Goal: Task Accomplishment & Management: Complete application form

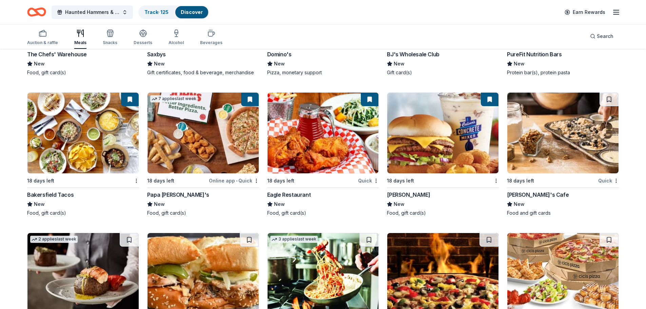
scroll to position [1623, 0]
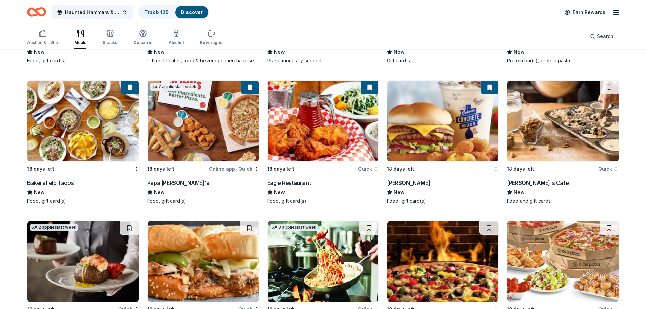
click at [78, 136] on img at bounding box center [82, 121] width 111 height 81
click at [303, 136] on img at bounding box center [323, 121] width 111 height 81
click at [429, 140] on img at bounding box center [442, 121] width 111 height 81
click at [429, 132] on img at bounding box center [562, 121] width 111 height 81
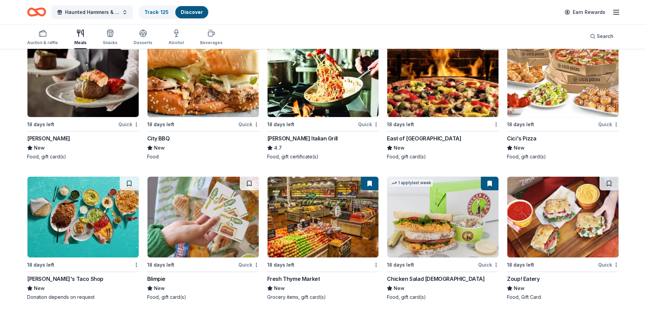
scroll to position [1826, 0]
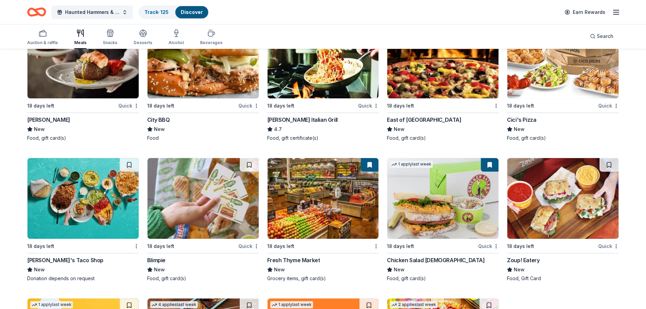
click at [182, 81] on img at bounding box center [203, 58] width 111 height 81
click at [307, 74] on img at bounding box center [323, 58] width 111 height 81
click at [429, 87] on img at bounding box center [442, 58] width 111 height 81
click at [429, 78] on img at bounding box center [562, 58] width 111 height 81
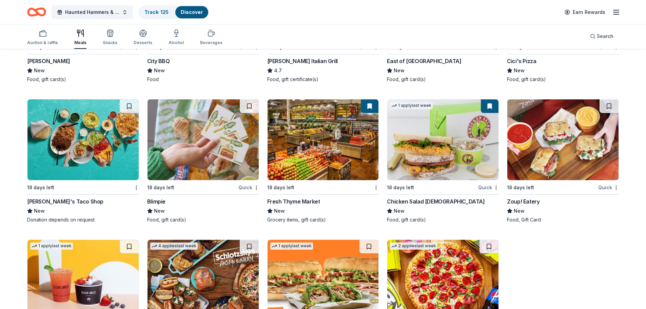
scroll to position [1894, 0]
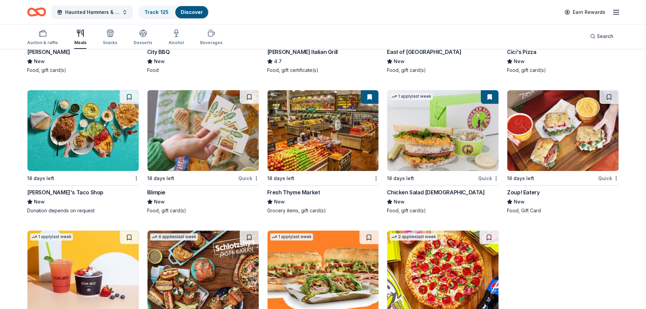
click at [196, 142] on img at bounding box center [203, 130] width 111 height 81
click at [311, 151] on img at bounding box center [323, 130] width 111 height 81
click at [429, 143] on img at bounding box center [442, 130] width 111 height 81
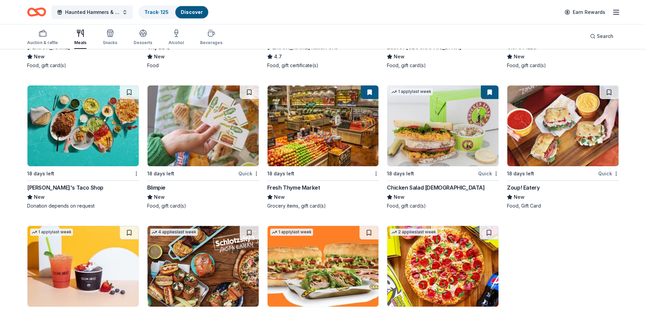
scroll to position [1928, 0]
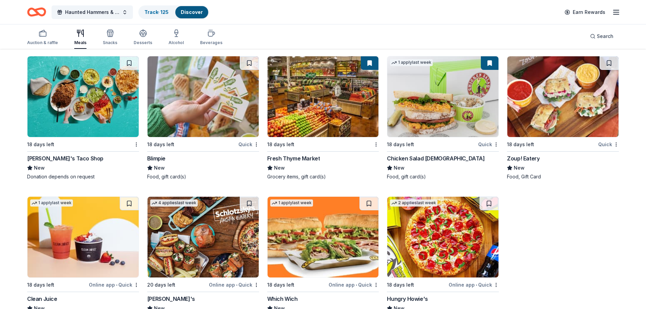
click at [429, 102] on img at bounding box center [562, 96] width 111 height 81
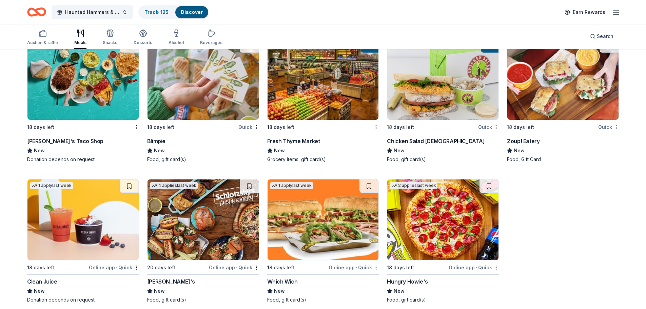
scroll to position [1953, 0]
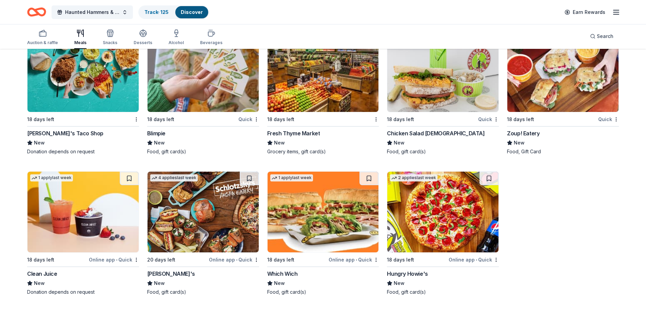
click at [67, 214] on img at bounding box center [82, 212] width 111 height 81
click at [210, 214] on img at bounding box center [203, 212] width 111 height 81
click at [322, 214] on img at bounding box center [323, 212] width 111 height 81
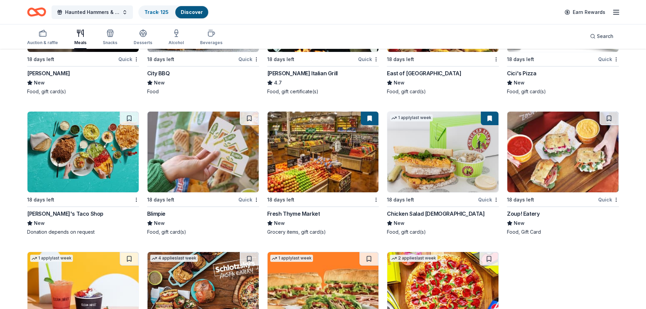
scroll to position [1716, 0]
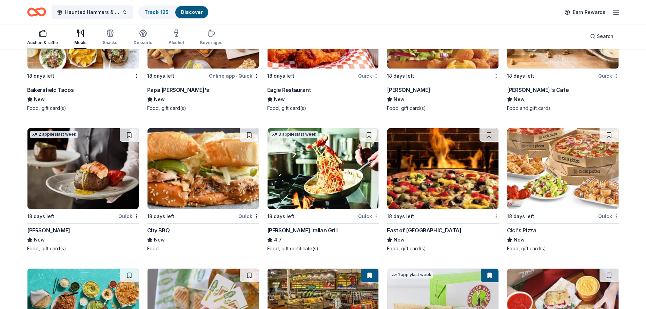
click at [36, 37] on div "button" at bounding box center [42, 33] width 31 height 8
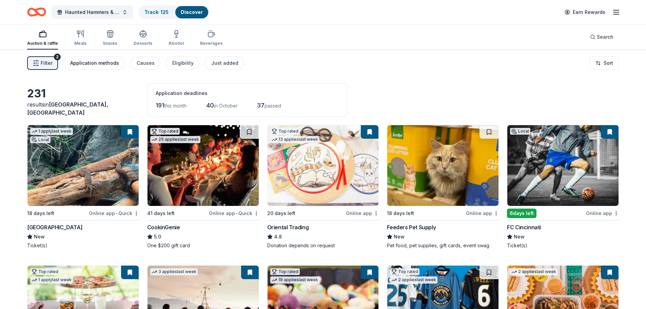
click at [89, 59] on button "Application methods" at bounding box center [93, 63] width 61 height 14
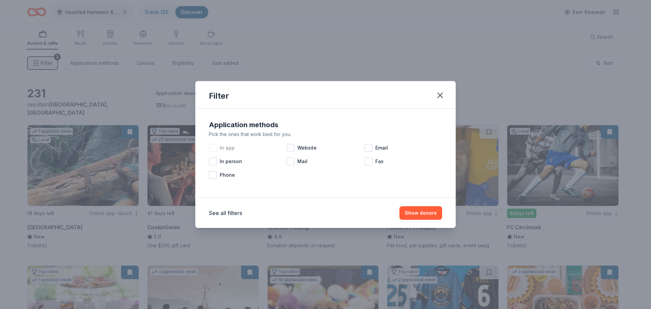
drag, startPoint x: 215, startPoint y: 148, endPoint x: 220, endPoint y: 148, distance: 5.1
click at [216, 148] on div at bounding box center [213, 148] width 8 height 8
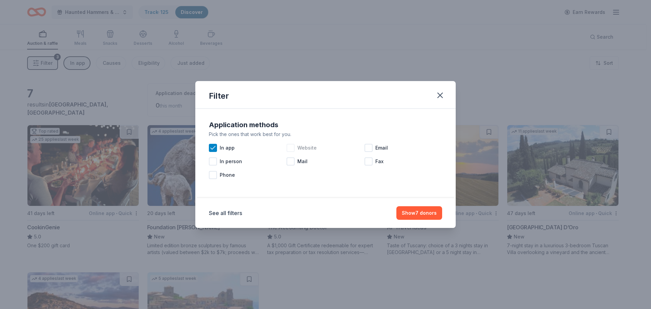
click at [292, 149] on div at bounding box center [291, 148] width 8 height 8
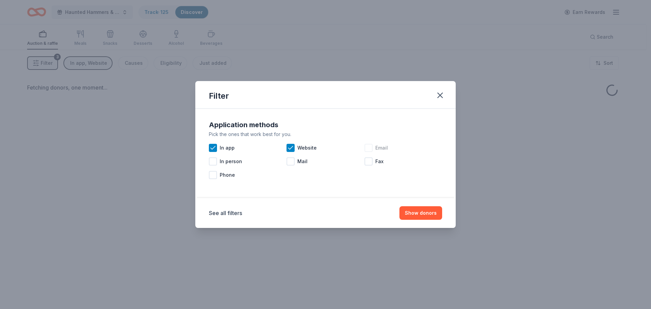
click at [371, 149] on div at bounding box center [369, 148] width 8 height 8
click at [419, 214] on button "Show donors" at bounding box center [421, 213] width 43 height 14
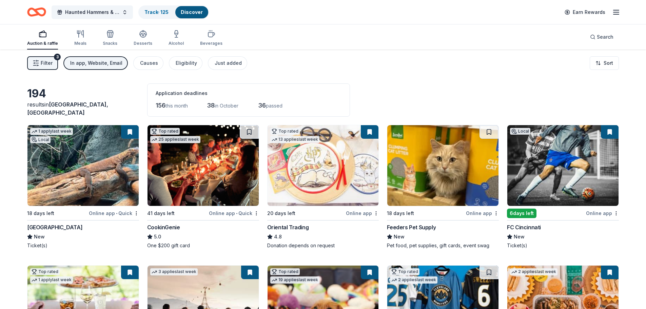
click at [429, 179] on img at bounding box center [562, 165] width 111 height 81
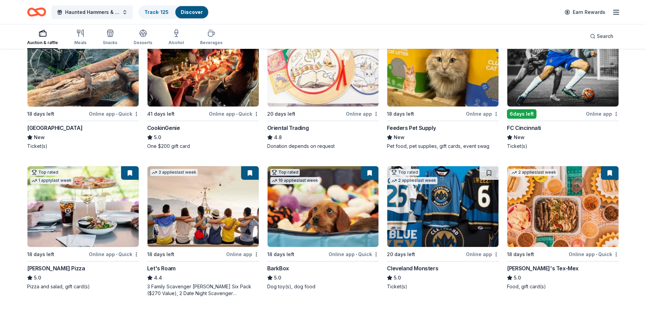
scroll to position [102, 0]
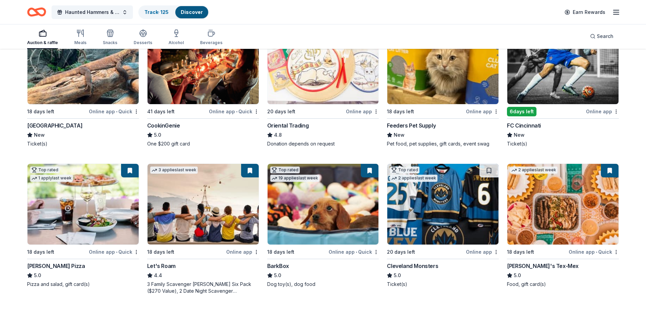
click at [429, 86] on img at bounding box center [442, 63] width 111 height 81
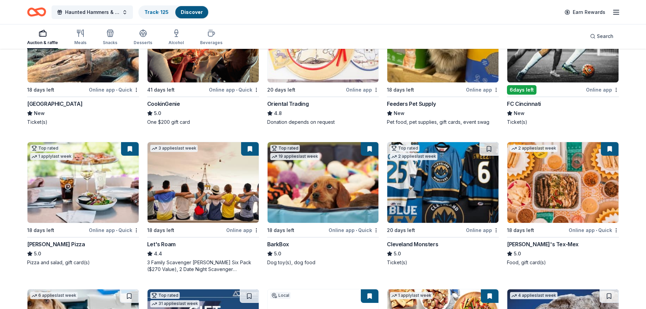
scroll to position [136, 0]
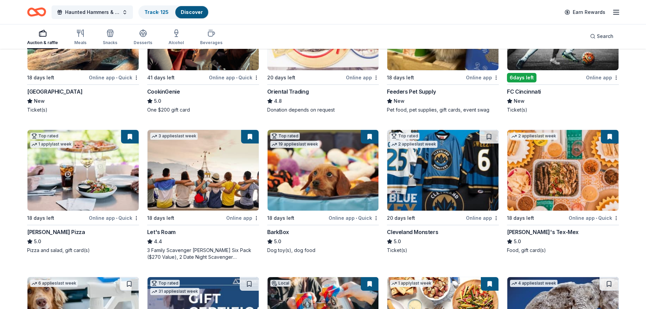
click at [197, 177] on img at bounding box center [203, 170] width 111 height 81
click at [317, 179] on img at bounding box center [323, 170] width 111 height 81
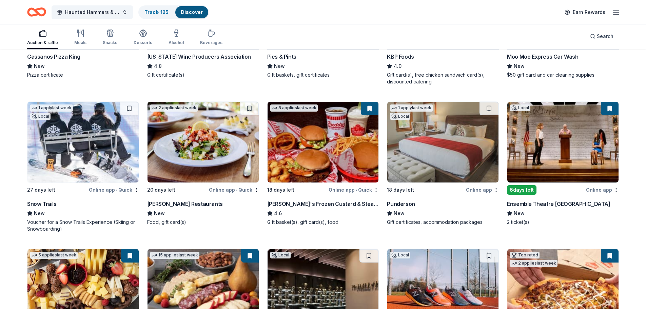
scroll to position [610, 0]
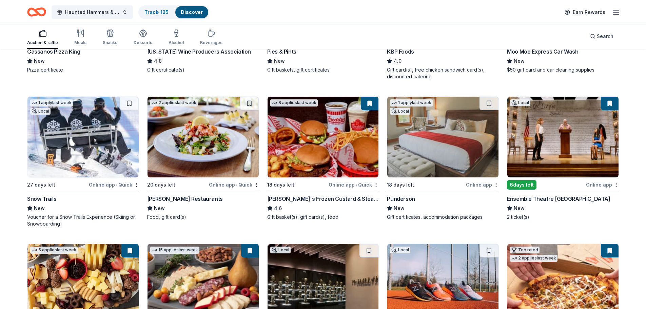
click at [429, 142] on img at bounding box center [562, 137] width 111 height 81
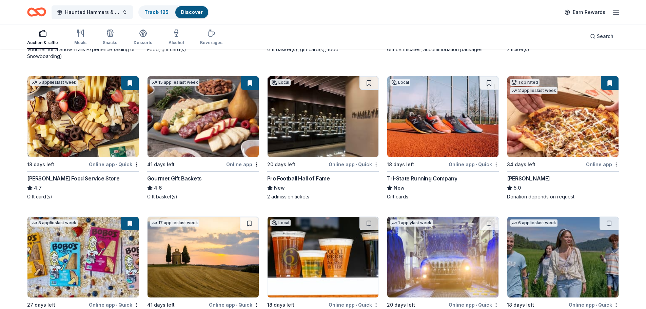
scroll to position [791, 0]
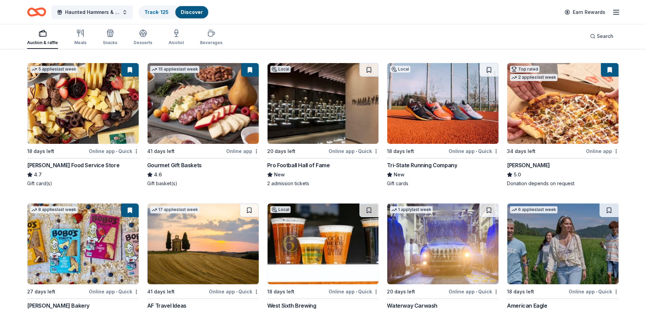
click at [202, 109] on img at bounding box center [203, 103] width 111 height 81
click at [322, 114] on img at bounding box center [323, 103] width 111 height 81
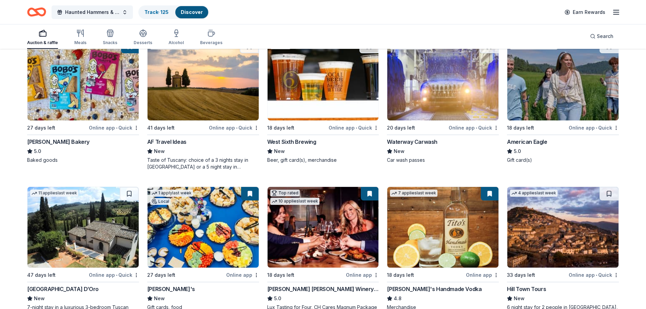
scroll to position [961, 0]
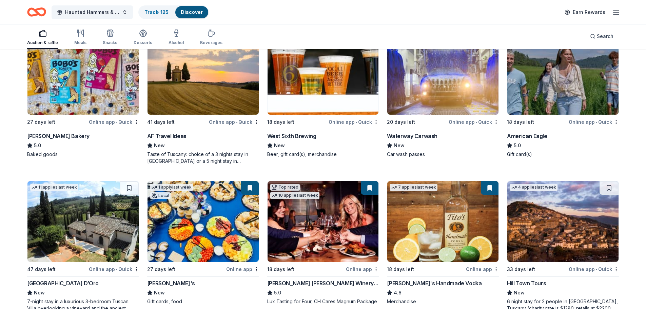
click at [307, 214] on img at bounding box center [323, 221] width 111 height 81
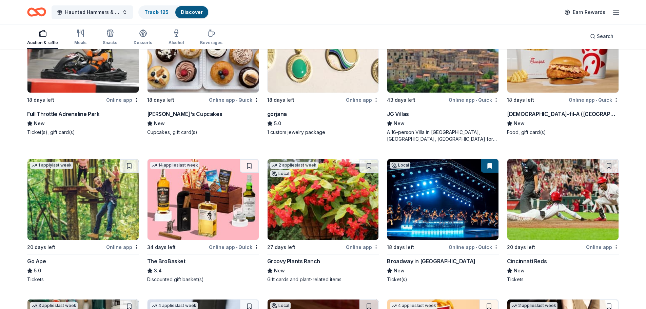
scroll to position [1323, 0]
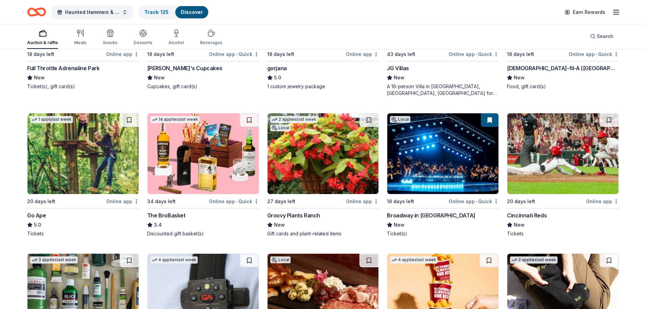
click at [322, 164] on img at bounding box center [323, 153] width 111 height 81
click at [205, 151] on img at bounding box center [203, 153] width 111 height 81
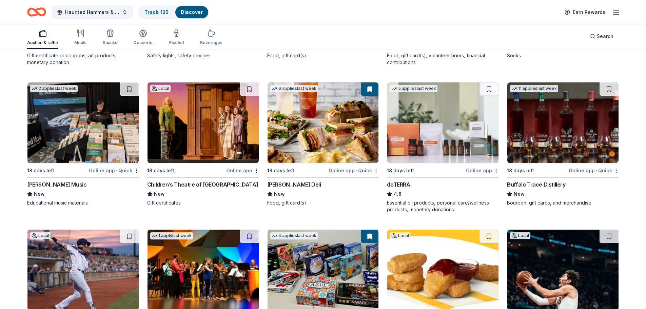
scroll to position [1696, 0]
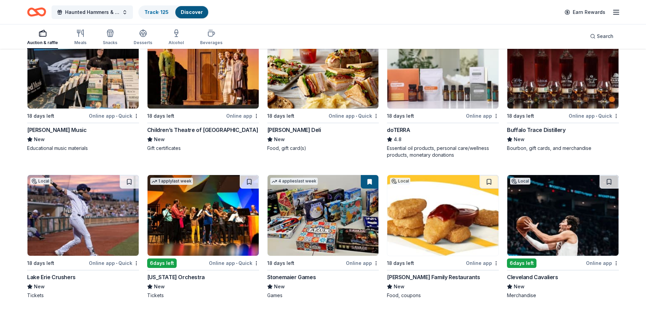
click at [429, 88] on img at bounding box center [562, 68] width 111 height 81
click at [429, 91] on img at bounding box center [442, 68] width 111 height 81
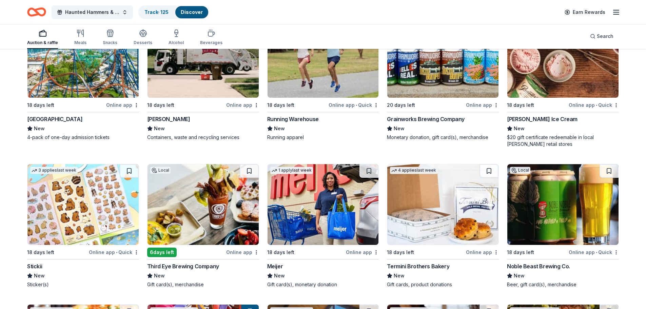
scroll to position [2103, 0]
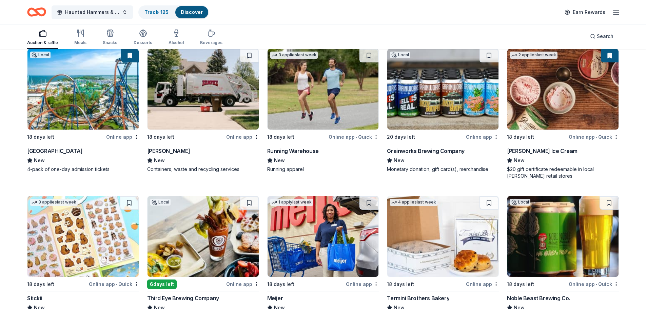
click at [195, 110] on img at bounding box center [203, 89] width 111 height 81
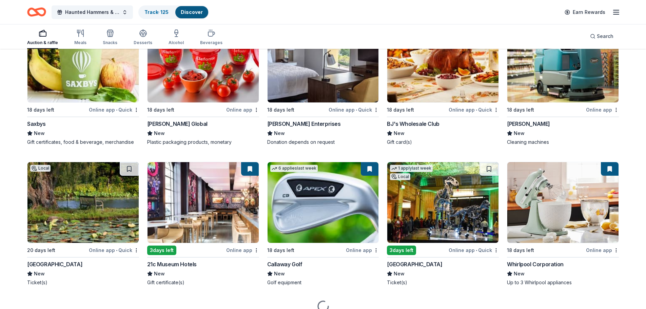
scroll to position [3286, 0]
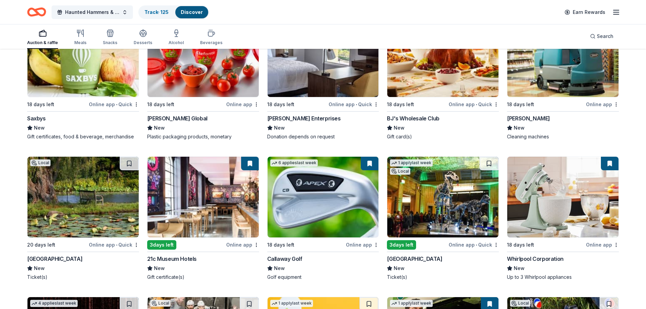
click at [425, 212] on img at bounding box center [442, 197] width 111 height 81
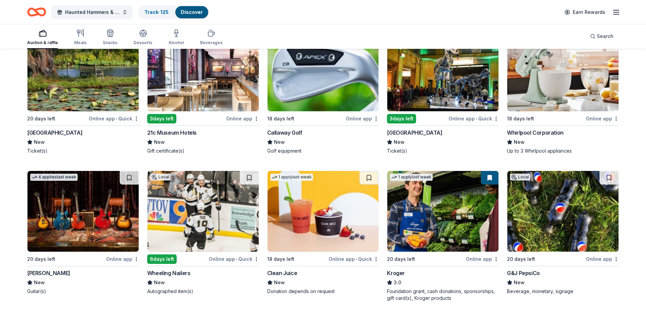
scroll to position [3422, 0]
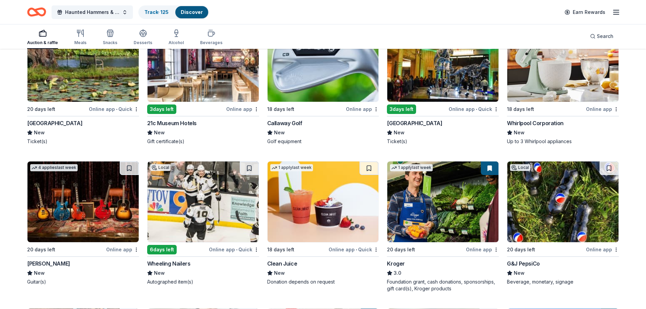
click at [198, 80] on img at bounding box center [203, 61] width 111 height 81
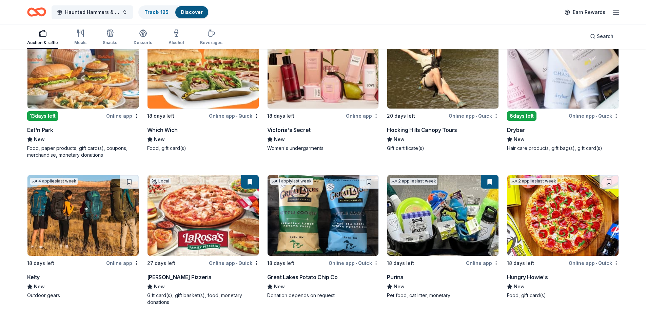
scroll to position [3863, 0]
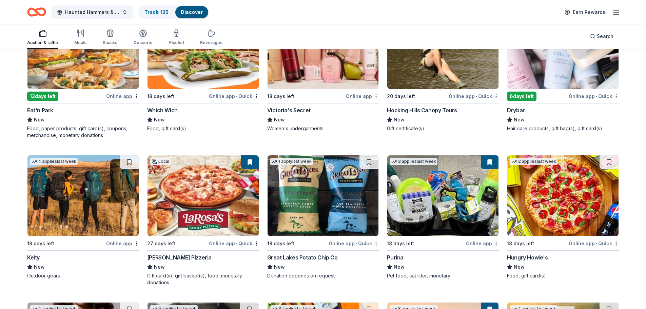
click at [429, 78] on img at bounding box center [562, 48] width 111 height 81
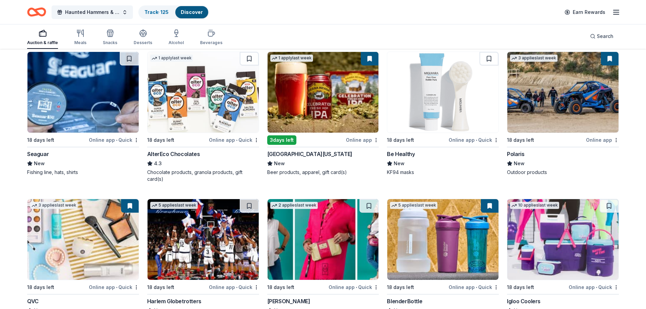
scroll to position [4426, 0]
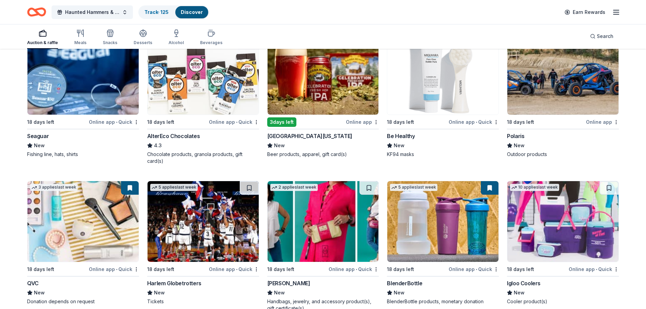
click at [429, 214] on img at bounding box center [562, 221] width 111 height 81
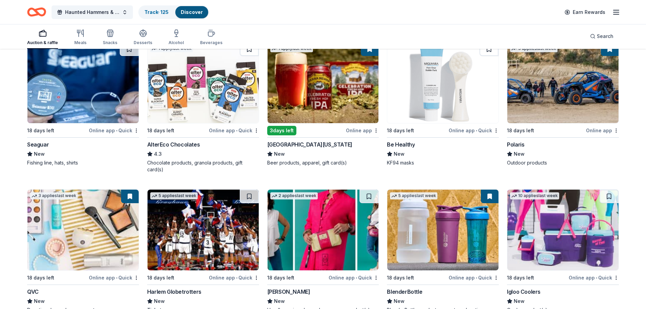
scroll to position [4415, 0]
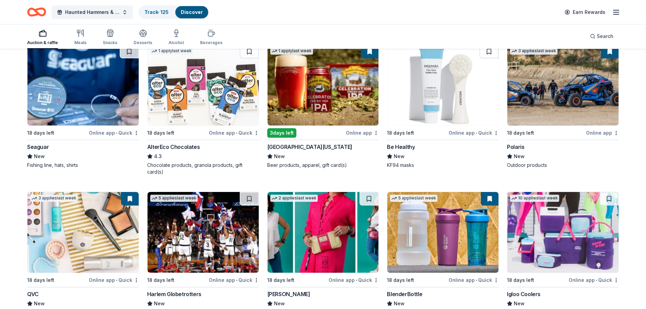
click at [331, 102] on img at bounding box center [323, 85] width 111 height 81
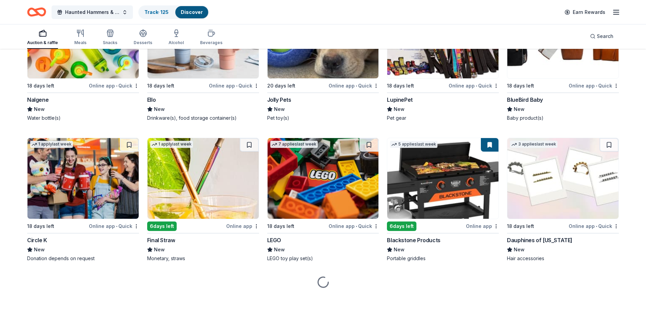
scroll to position [5058, 0]
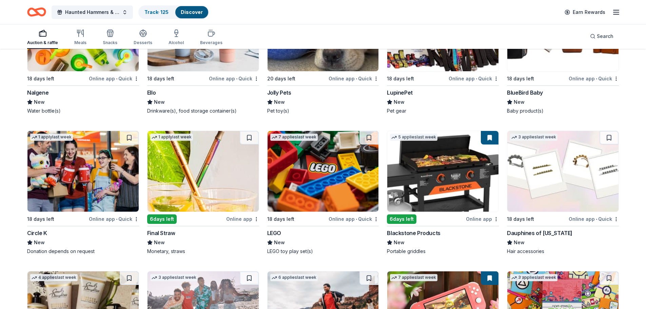
click at [334, 196] on img at bounding box center [323, 171] width 111 height 81
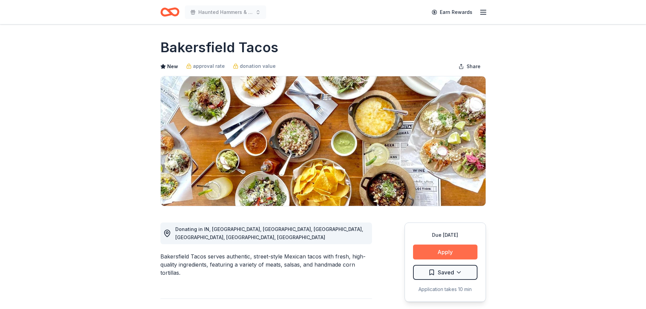
click at [452, 250] on button "Apply" at bounding box center [445, 252] width 64 height 15
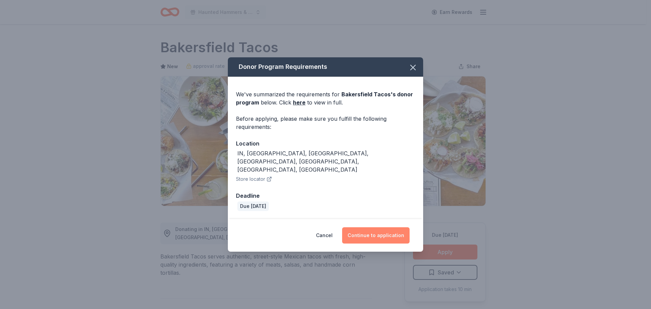
click at [374, 230] on button "Continue to application" at bounding box center [375, 235] width 67 height 16
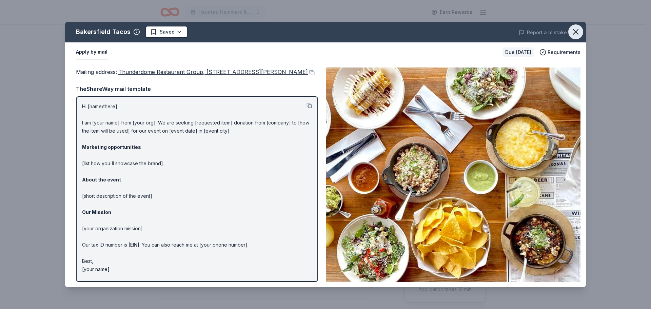
click at [577, 33] on icon "button" at bounding box center [575, 32] width 5 height 5
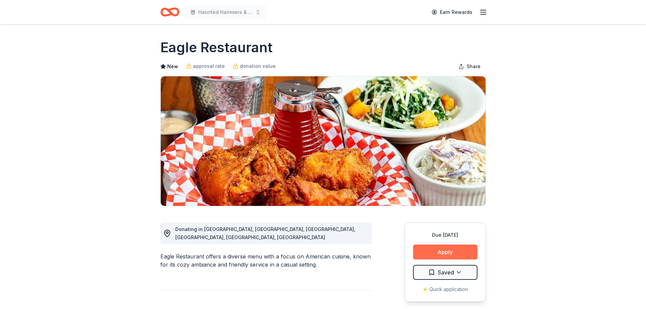
click at [454, 246] on button "Apply" at bounding box center [445, 252] width 64 height 15
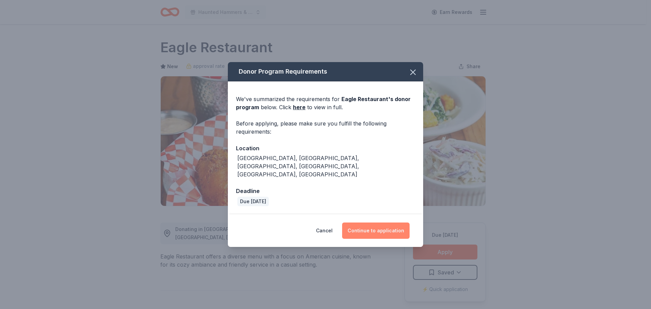
click at [368, 222] on button "Continue to application" at bounding box center [375, 230] width 67 height 16
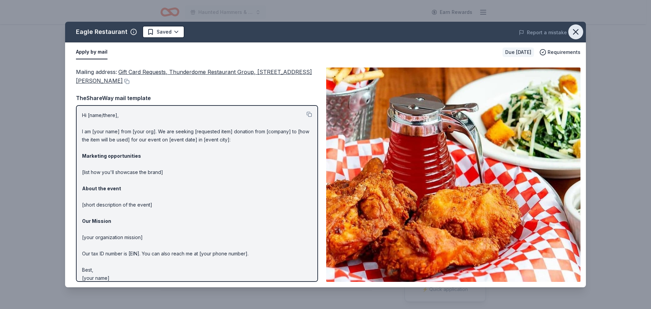
click at [576, 27] on button "button" at bounding box center [575, 31] width 15 height 15
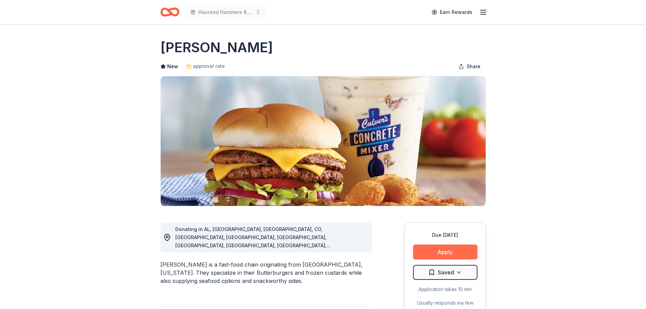
click at [453, 256] on button "Apply" at bounding box center [445, 252] width 64 height 15
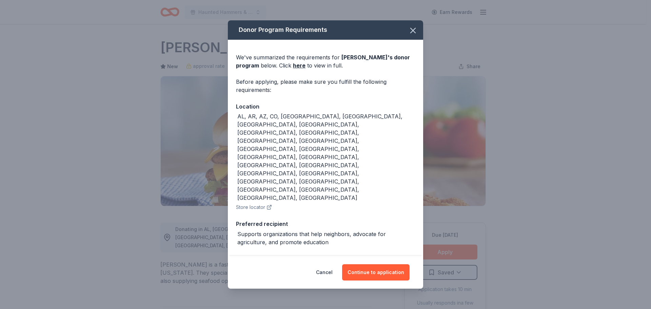
click at [412, 256] on div "Cancel Continue to application" at bounding box center [325, 272] width 195 height 33
click at [388, 264] on button "Continue to application" at bounding box center [375, 272] width 67 height 16
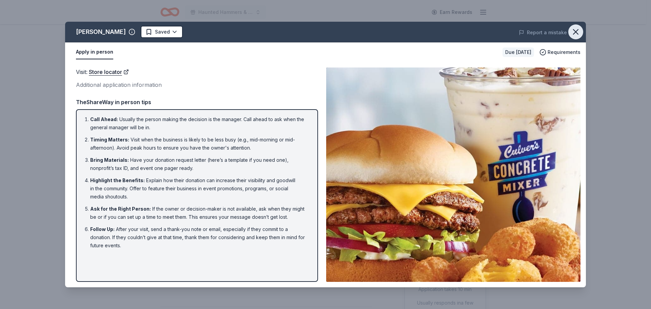
click at [579, 32] on icon "button" at bounding box center [575, 31] width 9 height 9
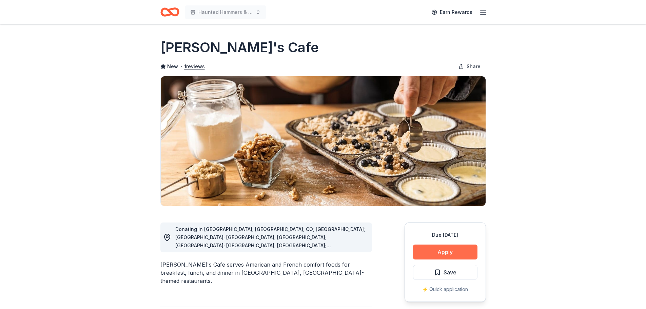
click at [437, 251] on button "Apply" at bounding box center [445, 252] width 64 height 15
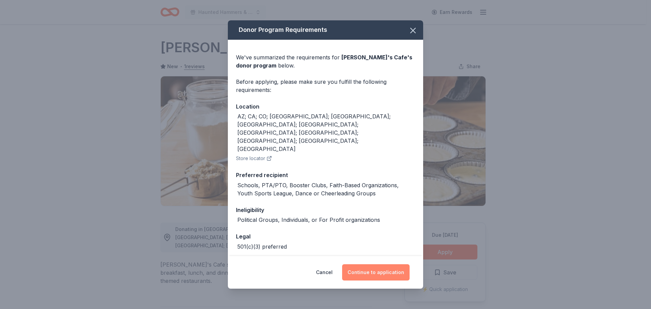
click at [388, 269] on button "Continue to application" at bounding box center [375, 272] width 67 height 16
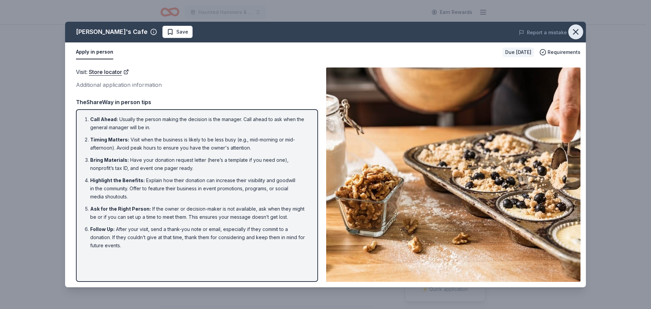
click at [576, 31] on icon "button" at bounding box center [575, 31] width 9 height 9
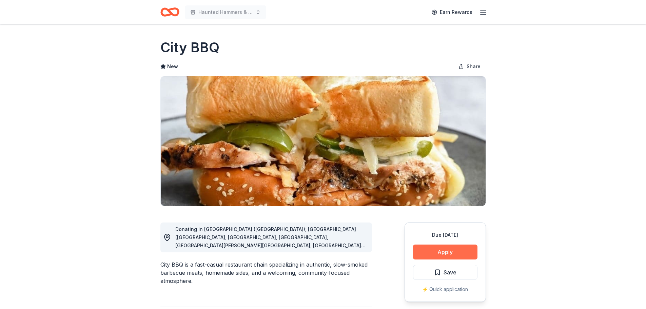
click at [452, 250] on button "Apply" at bounding box center [445, 252] width 64 height 15
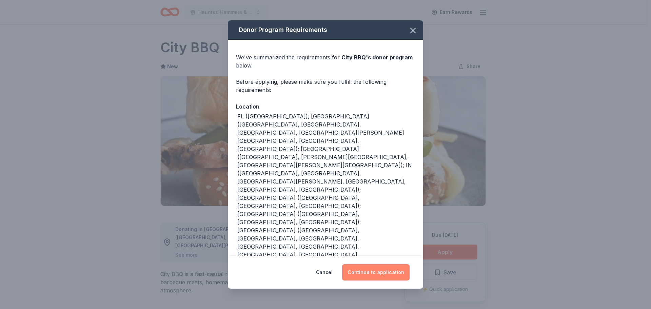
click at [392, 264] on button "Continue to application" at bounding box center [375, 272] width 67 height 16
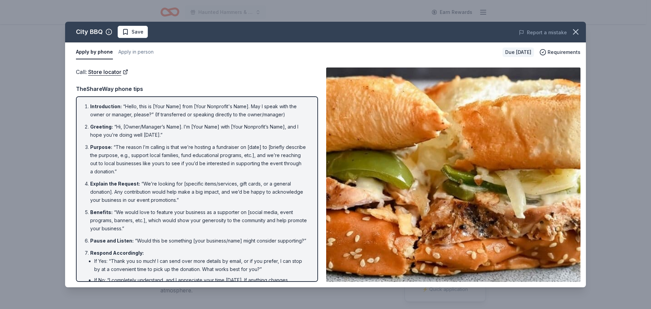
drag, startPoint x: 577, startPoint y: 32, endPoint x: 489, endPoint y: 1, distance: 92.7
click at [576, 32] on icon "button" at bounding box center [575, 31] width 9 height 9
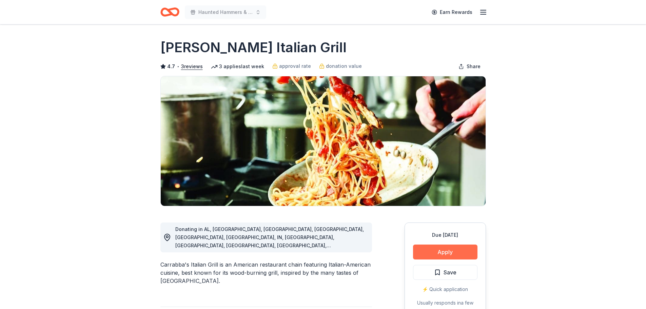
click at [460, 245] on button "Apply" at bounding box center [445, 252] width 64 height 15
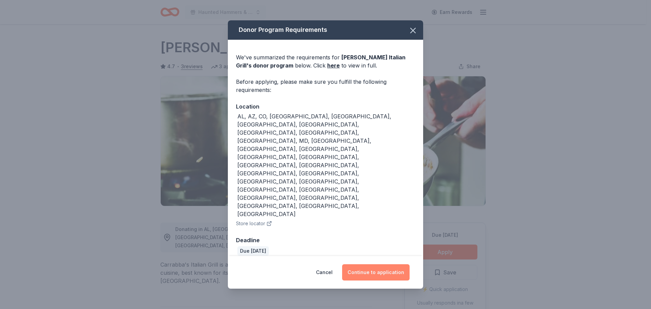
click at [385, 264] on button "Continue to application" at bounding box center [375, 272] width 67 height 16
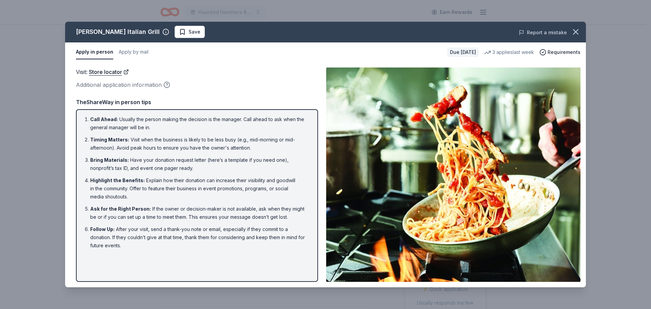
drag, startPoint x: 575, startPoint y: 31, endPoint x: 564, endPoint y: 33, distance: 11.3
click at [575, 32] on icon "button" at bounding box center [575, 31] width 9 height 9
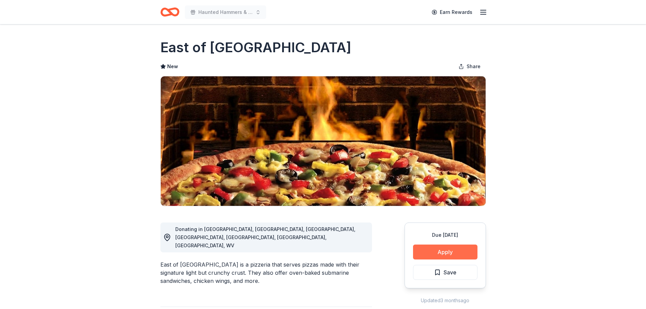
click at [444, 253] on button "Apply" at bounding box center [445, 252] width 64 height 15
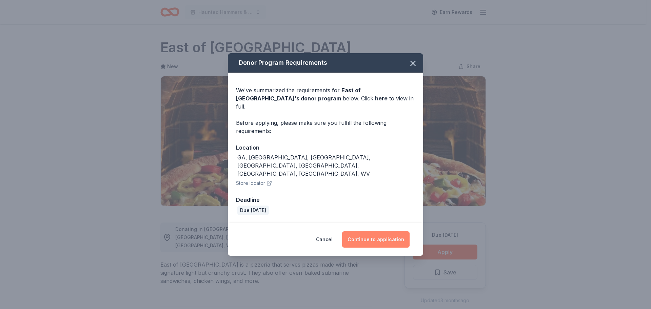
click at [382, 231] on button "Continue to application" at bounding box center [375, 239] width 67 height 16
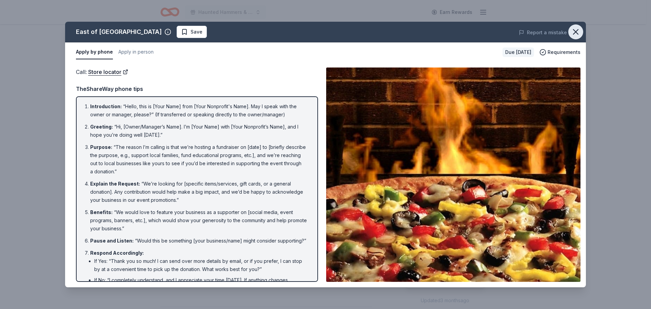
drag, startPoint x: 575, startPoint y: 34, endPoint x: 441, endPoint y: 1, distance: 137.9
click at [573, 34] on icon "button" at bounding box center [575, 32] width 5 height 5
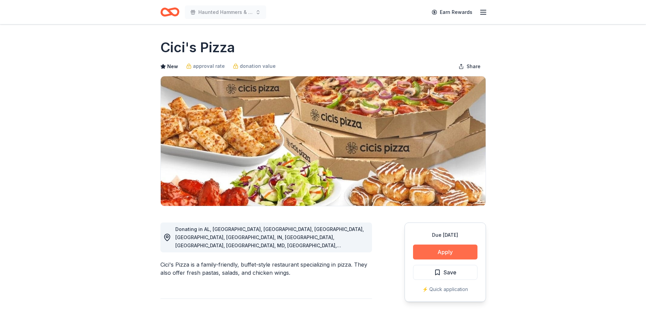
click at [464, 249] on button "Apply" at bounding box center [445, 252] width 64 height 15
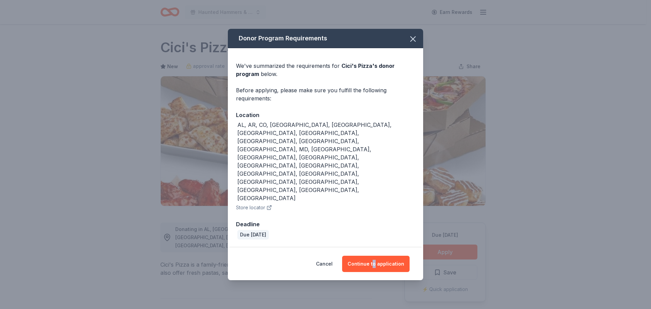
click at [376, 248] on div "Cancel Continue to application" at bounding box center [325, 264] width 195 height 33
click at [378, 256] on button "Continue to application" at bounding box center [375, 264] width 67 height 16
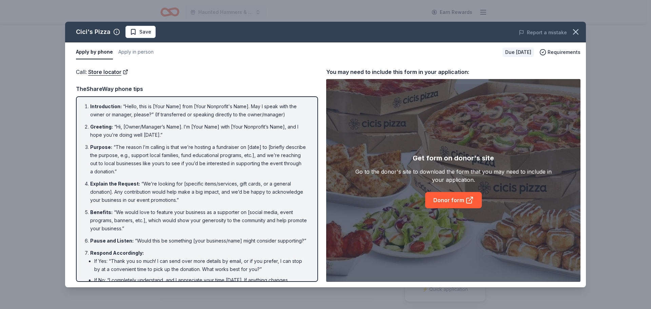
drag, startPoint x: 573, startPoint y: 29, endPoint x: 544, endPoint y: 25, distance: 29.4
click at [573, 29] on icon "button" at bounding box center [575, 31] width 9 height 9
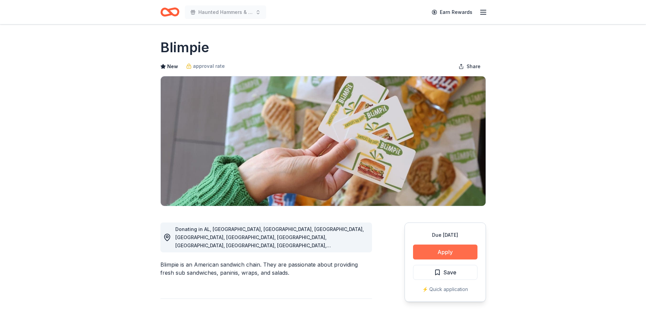
click at [449, 252] on button "Apply" at bounding box center [445, 252] width 64 height 15
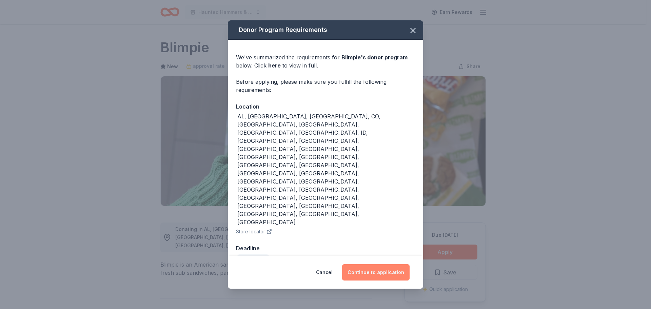
click at [382, 264] on button "Continue to application" at bounding box center [375, 272] width 67 height 16
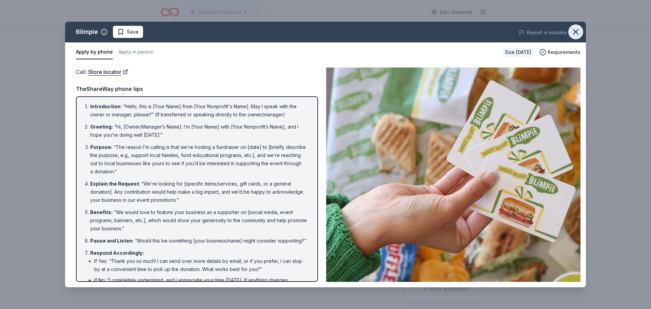
click at [578, 35] on icon "button" at bounding box center [575, 31] width 9 height 9
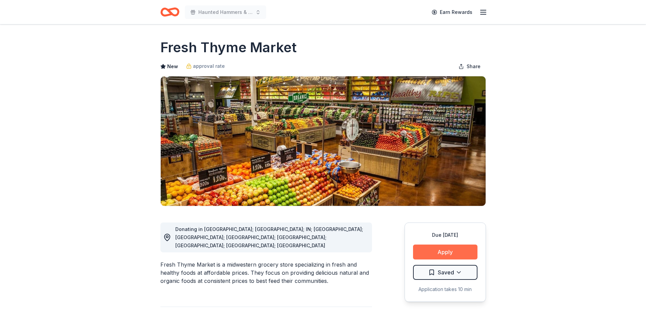
click at [450, 249] on button "Apply" at bounding box center [445, 252] width 64 height 15
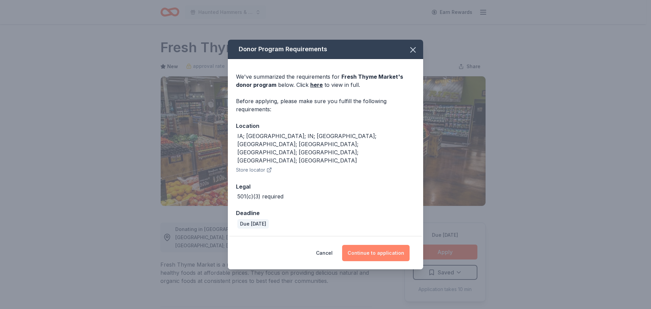
click at [387, 245] on button "Continue to application" at bounding box center [375, 253] width 67 height 16
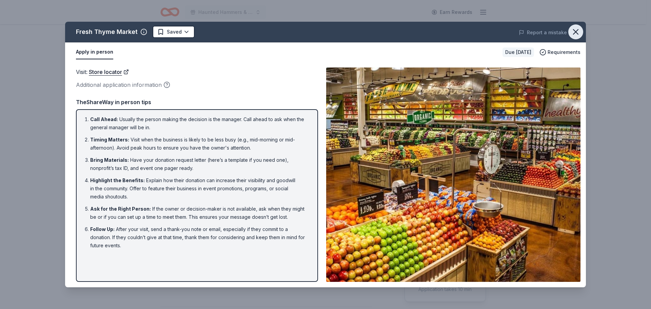
click at [573, 32] on icon "button" at bounding box center [575, 31] width 9 height 9
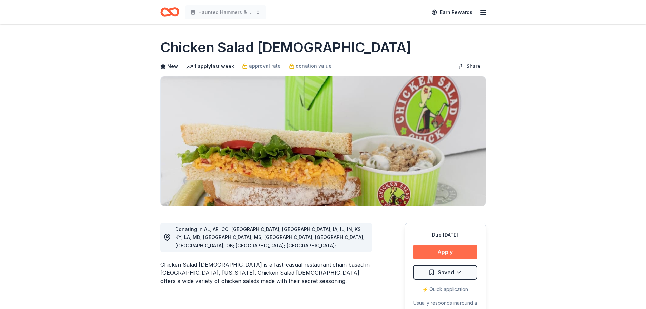
click at [449, 251] on button "Apply" at bounding box center [445, 252] width 64 height 15
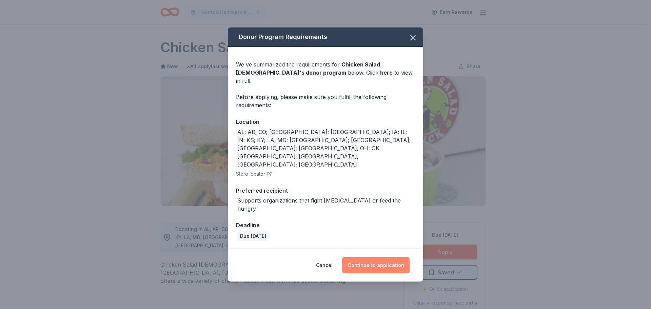
click at [374, 257] on button "Continue to application" at bounding box center [375, 265] width 67 height 16
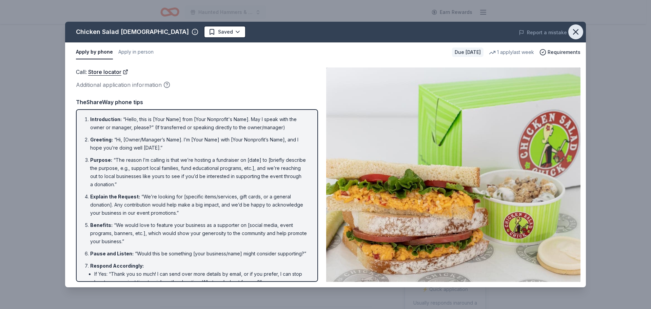
click at [575, 33] on icon "button" at bounding box center [575, 32] width 5 height 5
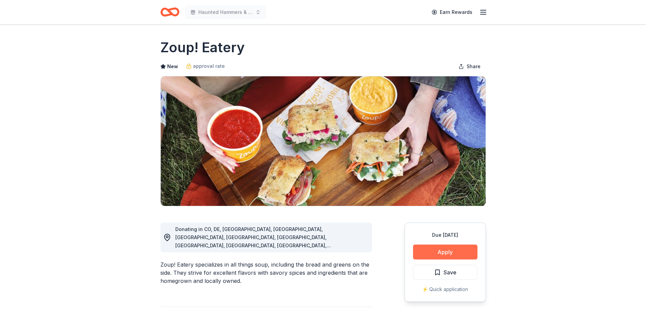
click at [454, 250] on button "Apply" at bounding box center [445, 252] width 64 height 15
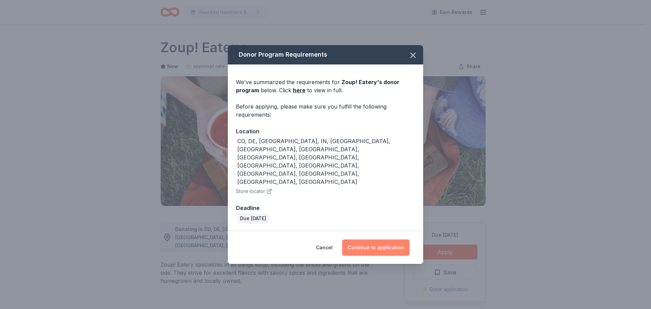
click at [381, 239] on button "Continue to application" at bounding box center [375, 247] width 67 height 16
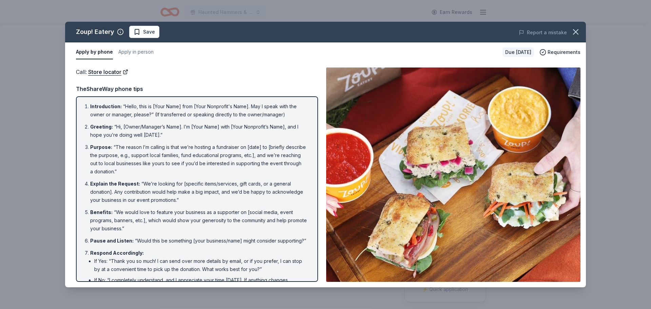
drag, startPoint x: 581, startPoint y: 33, endPoint x: 471, endPoint y: 7, distance: 112.9
click at [564, 31] on div "Zoup! Eatery Save Report a mistake Apply by phone Apply in person Due [DATE] Re…" at bounding box center [325, 155] width 521 height 266
drag, startPoint x: 578, startPoint y: 33, endPoint x: 565, endPoint y: 30, distance: 13.2
click at [576, 33] on icon "button" at bounding box center [575, 31] width 9 height 9
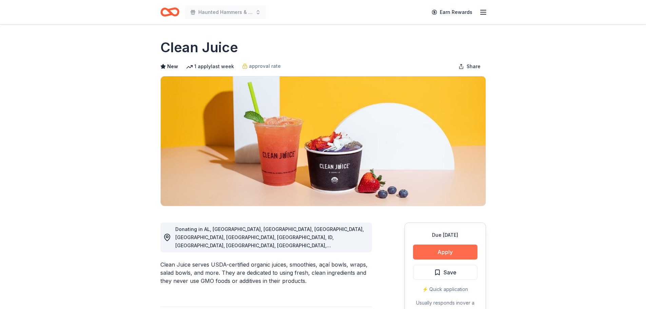
click at [439, 248] on button "Apply" at bounding box center [445, 252] width 64 height 15
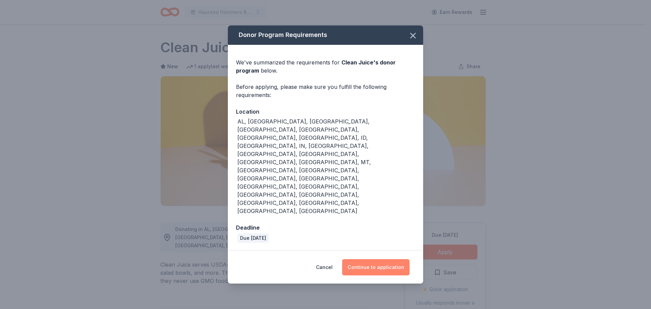
click at [379, 259] on button "Continue to application" at bounding box center [375, 267] width 67 height 16
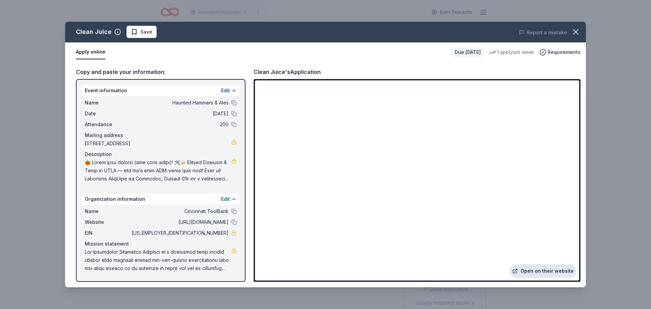
click at [547, 271] on link "Open on their website" at bounding box center [543, 271] width 67 height 14
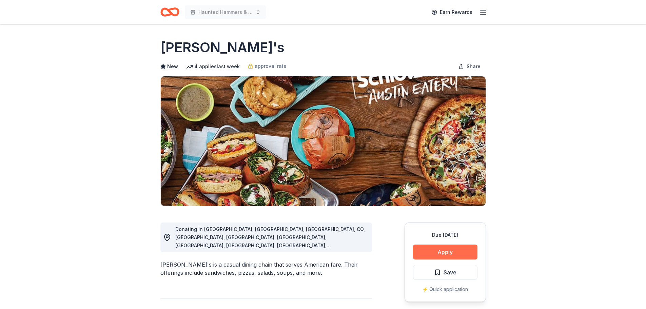
drag, startPoint x: 447, startPoint y: 242, endPoint x: 446, endPoint y: 247, distance: 4.9
click at [446, 246] on div "Due in 20 days Apply Save ⚡️ Quick application" at bounding box center [445, 261] width 81 height 79
click at [447, 247] on button "Apply" at bounding box center [445, 252] width 64 height 15
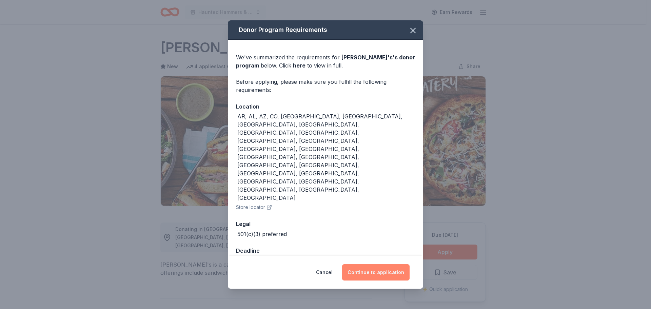
click at [389, 264] on button "Continue to application" at bounding box center [375, 272] width 67 height 16
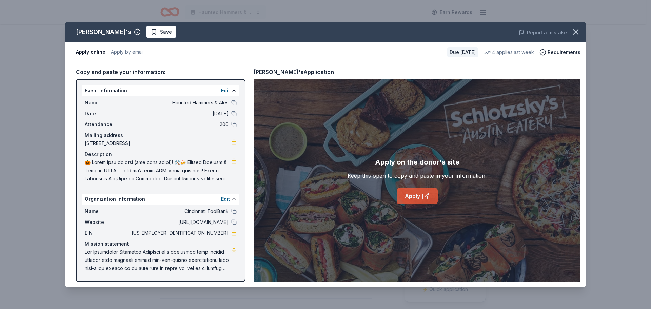
click at [408, 196] on link "Apply" at bounding box center [417, 196] width 41 height 16
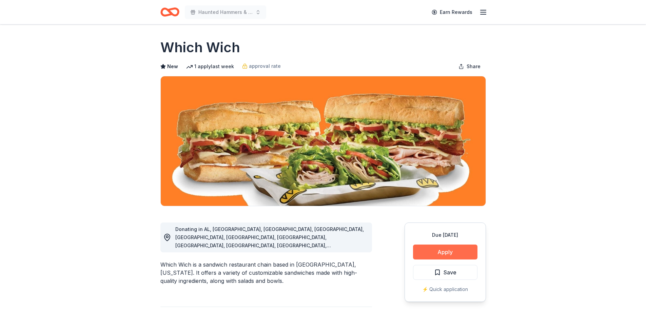
click at [440, 250] on button "Apply" at bounding box center [445, 252] width 64 height 15
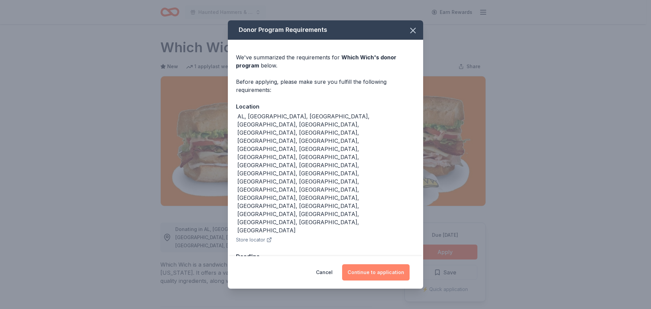
click at [371, 264] on button "Continue to application" at bounding box center [375, 272] width 67 height 16
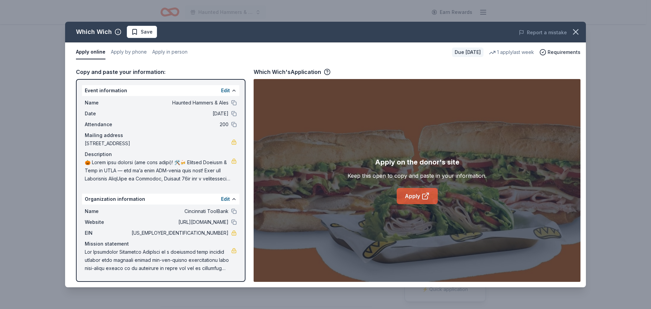
click at [417, 198] on link "Apply" at bounding box center [417, 196] width 41 height 16
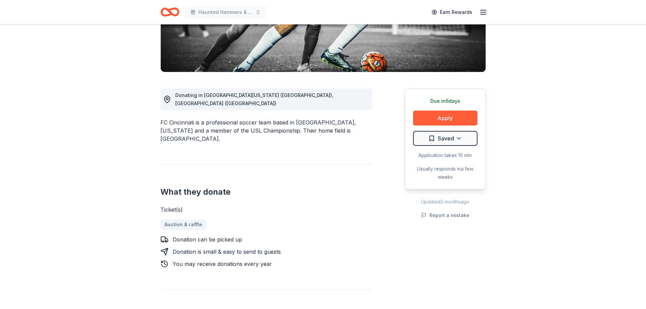
scroll to position [136, 0]
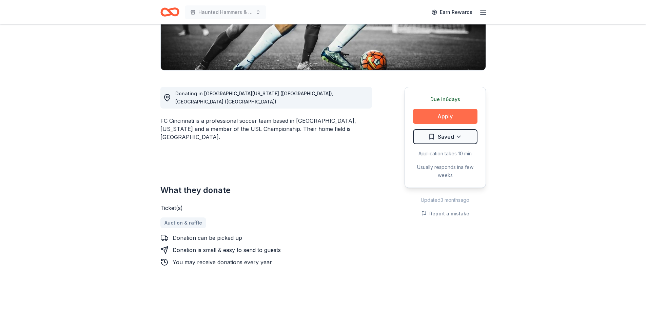
click at [441, 116] on button "Apply" at bounding box center [445, 116] width 64 height 15
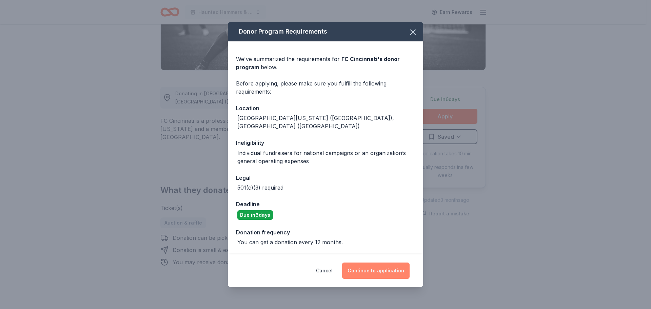
click at [378, 266] on button "Continue to application" at bounding box center [375, 270] width 67 height 16
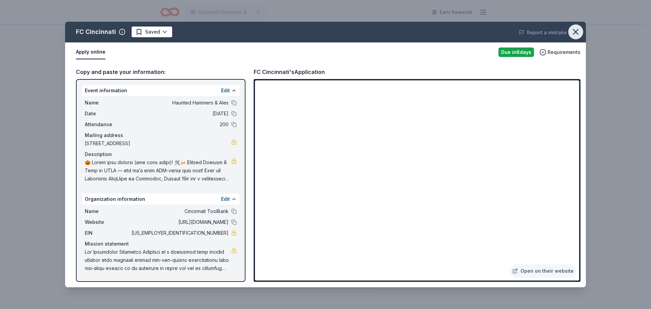
click at [578, 33] on icon "button" at bounding box center [575, 31] width 9 height 9
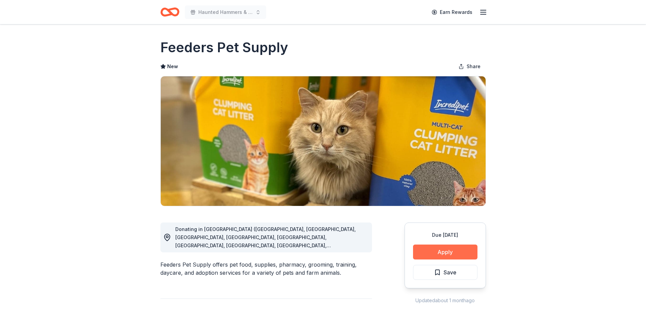
click at [449, 252] on button "Apply" at bounding box center [445, 252] width 64 height 15
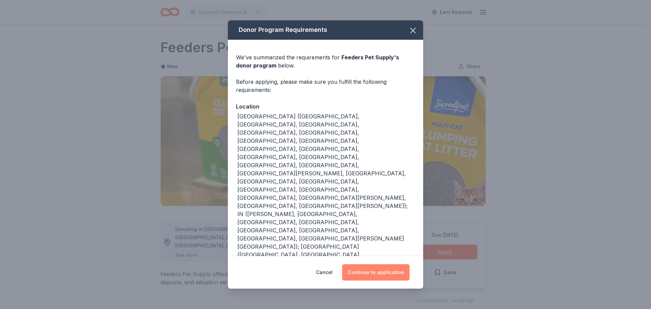
click at [388, 272] on button "Continue to application" at bounding box center [375, 272] width 67 height 16
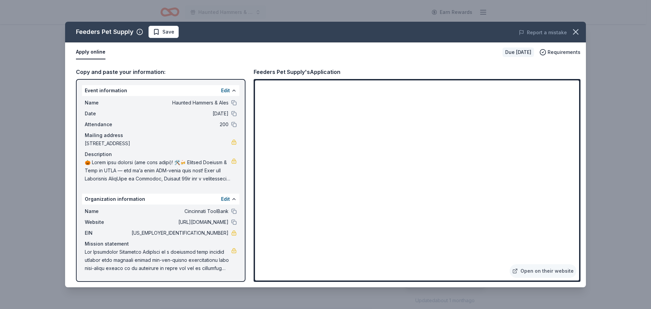
drag, startPoint x: 203, startPoint y: 232, endPoint x: 219, endPoint y: 234, distance: 16.7
click at [219, 233] on span "[US_EMPLOYER_IDENTIFICATION_NUMBER]" at bounding box center [179, 233] width 98 height 8
click at [226, 198] on button "Edit" at bounding box center [225, 199] width 9 height 8
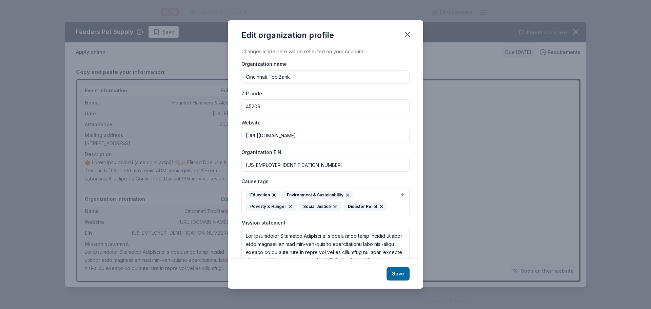
drag, startPoint x: 245, startPoint y: 164, endPoint x: 277, endPoint y: 166, distance: 32.3
click at [278, 166] on input "[US_EMPLOYER_IDENTIFICATION_NUMBER]" at bounding box center [325, 165] width 168 height 14
click at [409, 33] on icon "button" at bounding box center [407, 34] width 5 height 5
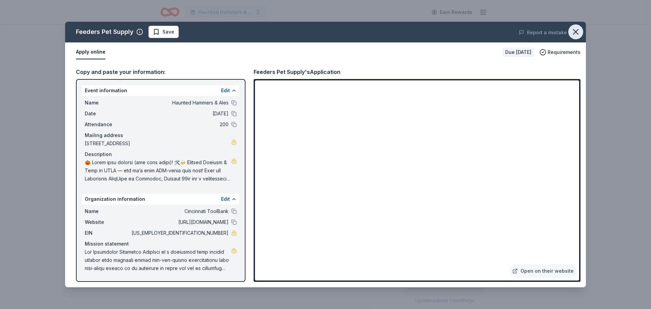
click at [576, 31] on icon "button" at bounding box center [575, 31] width 9 height 9
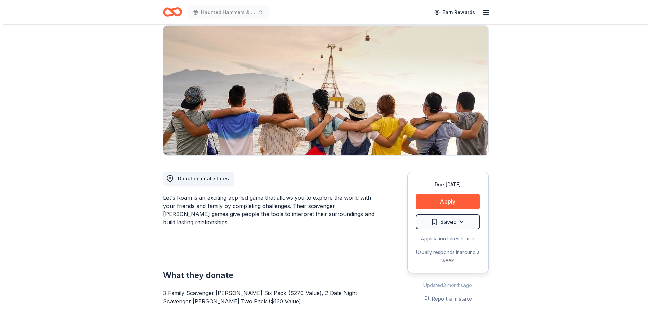
scroll to position [102, 0]
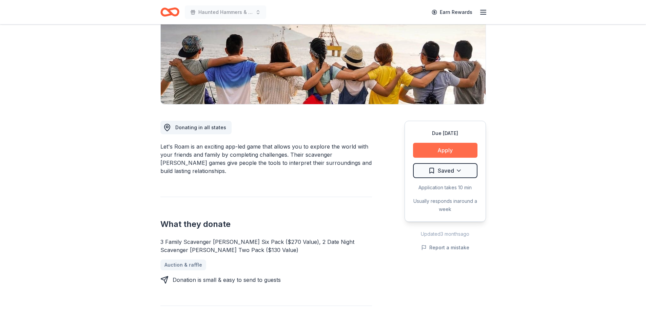
click at [444, 150] on button "Apply" at bounding box center [445, 150] width 64 height 15
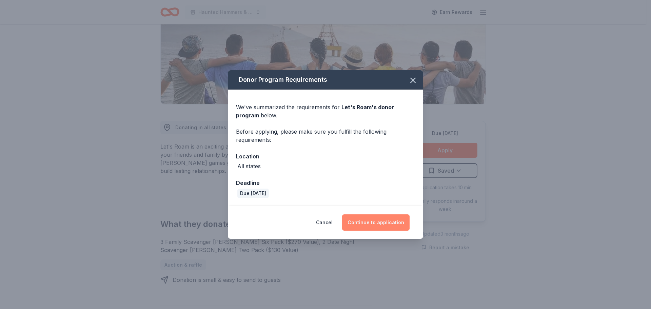
click at [374, 219] on button "Continue to application" at bounding box center [375, 222] width 67 height 16
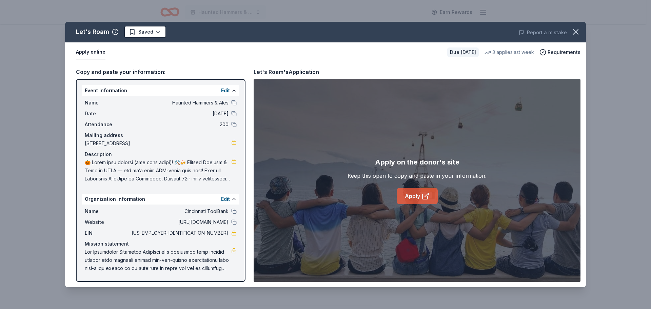
click at [412, 193] on link "Apply" at bounding box center [417, 196] width 41 height 16
click at [231, 199] on button at bounding box center [233, 198] width 5 height 5
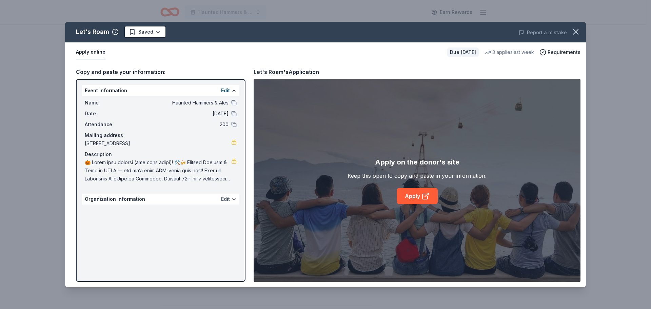
click at [223, 197] on button "Edit" at bounding box center [225, 199] width 9 height 8
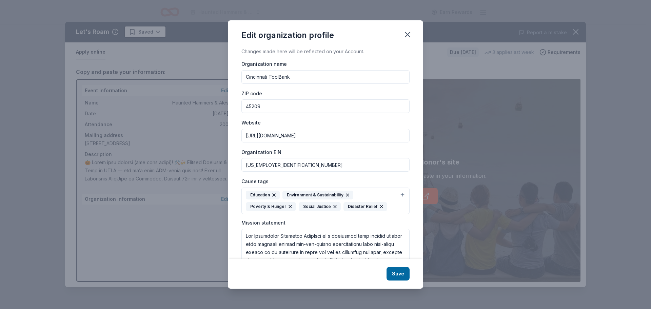
drag, startPoint x: 329, startPoint y: 136, endPoint x: 238, endPoint y: 136, distance: 90.6
click at [239, 135] on div "Changes made here will be reflected on your Account. Organization name Cincinna…" at bounding box center [325, 152] width 195 height 211
drag, startPoint x: 408, startPoint y: 36, endPoint x: 423, endPoint y: 37, distance: 14.6
click at [408, 36] on icon "button" at bounding box center [407, 34] width 9 height 9
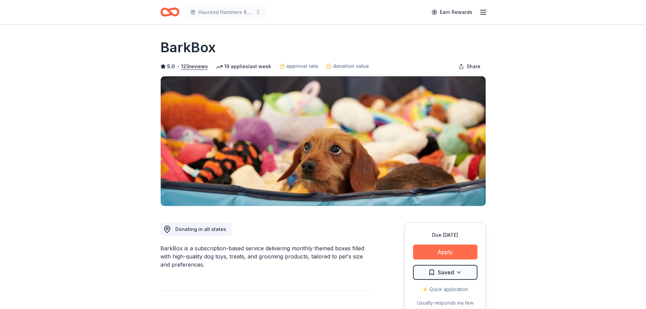
click at [448, 252] on button "Apply" at bounding box center [445, 252] width 64 height 15
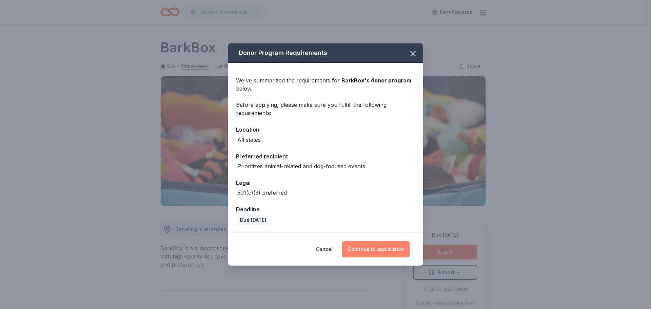
click at [374, 250] on button "Continue to application" at bounding box center [375, 249] width 67 height 16
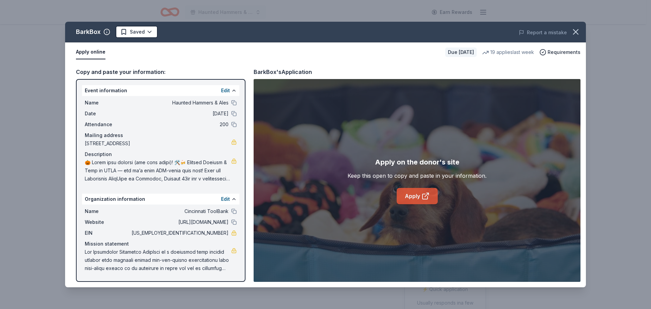
click at [414, 199] on link "Apply" at bounding box center [417, 196] width 41 height 16
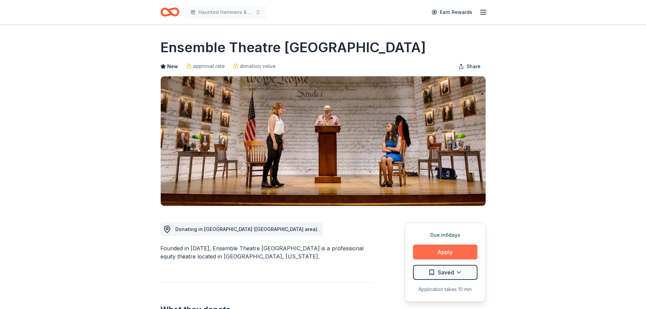
click at [445, 252] on button "Apply" at bounding box center [445, 252] width 64 height 15
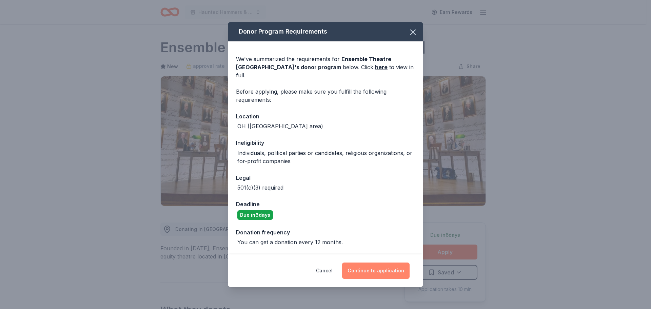
click at [380, 265] on button "Continue to application" at bounding box center [375, 270] width 67 height 16
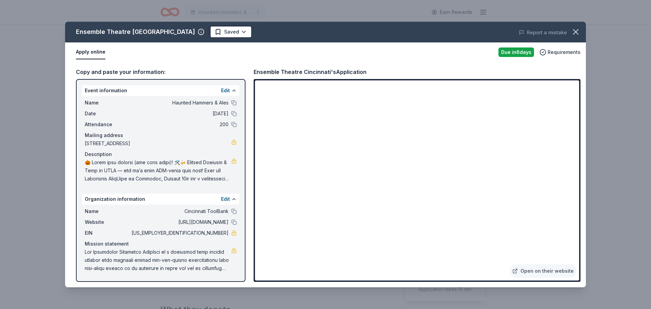
click at [75, 15] on div "Ensemble Theatre [GEOGRAPHIC_DATA] Saved Report a mistake Apply online Due [DAT…" at bounding box center [325, 154] width 651 height 309
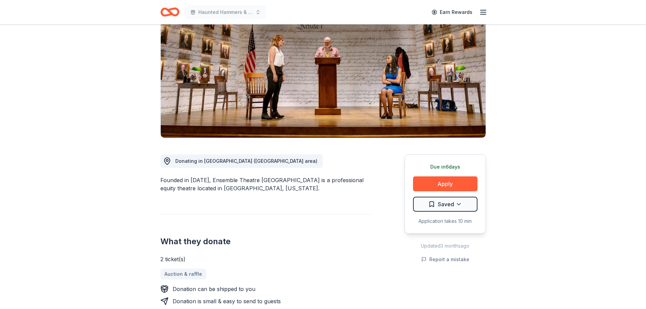
scroll to position [68, 0]
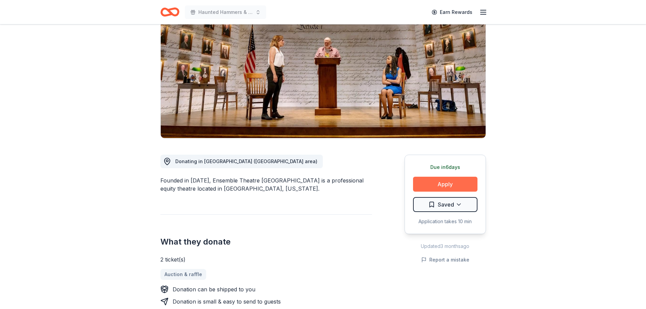
click at [468, 185] on button "Apply" at bounding box center [445, 184] width 64 height 15
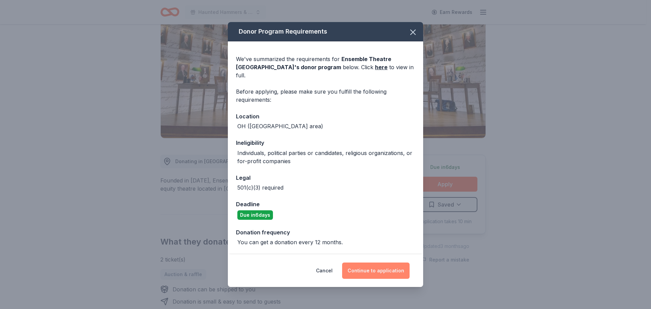
click at [390, 267] on button "Continue to application" at bounding box center [375, 270] width 67 height 16
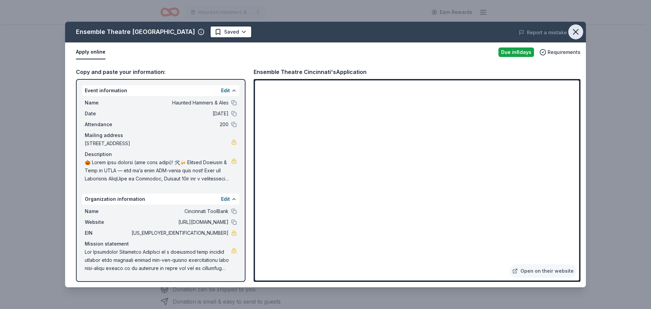
click at [575, 32] on icon "button" at bounding box center [575, 31] width 9 height 9
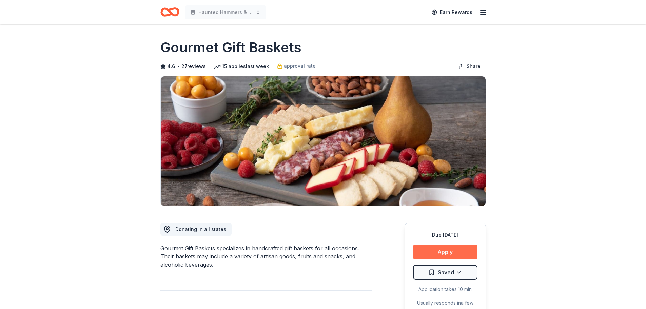
click at [455, 247] on button "Apply" at bounding box center [445, 252] width 64 height 15
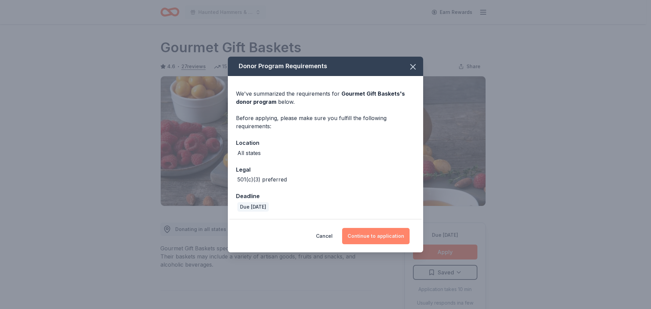
click at [381, 231] on button "Continue to application" at bounding box center [375, 236] width 67 height 16
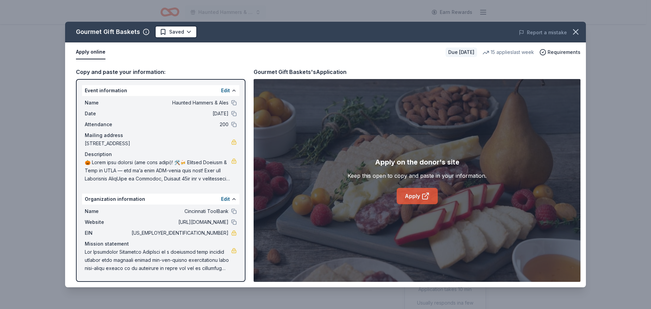
click at [405, 193] on link "Apply" at bounding box center [417, 196] width 41 height 16
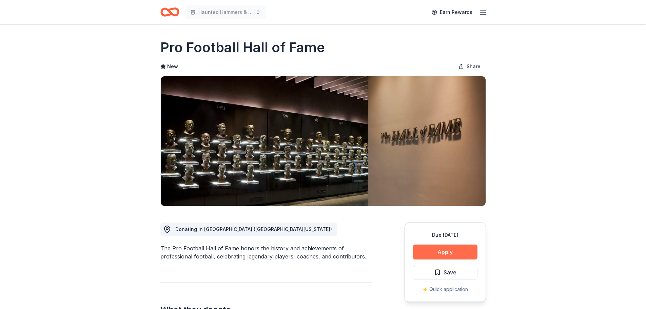
click at [432, 253] on button "Apply" at bounding box center [445, 252] width 64 height 15
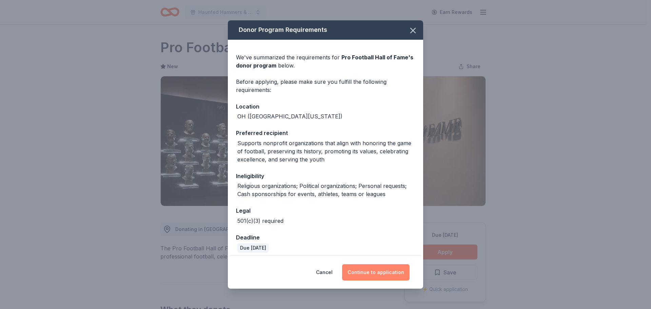
click at [374, 273] on button "Continue to application" at bounding box center [375, 272] width 67 height 16
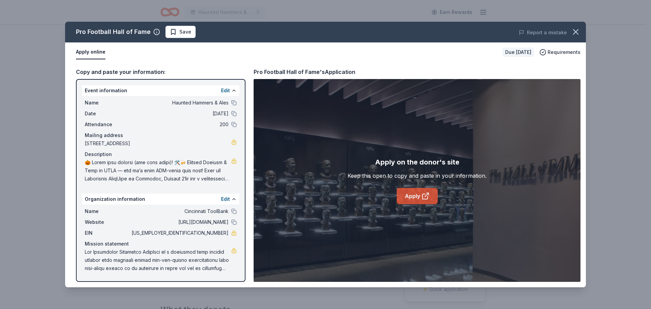
click at [409, 194] on link "Apply" at bounding box center [417, 196] width 41 height 16
click at [230, 90] on button "Edit" at bounding box center [225, 90] width 9 height 8
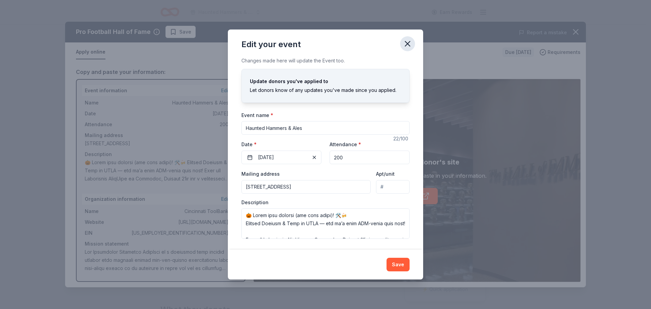
click at [410, 45] on icon "button" at bounding box center [407, 43] width 9 height 9
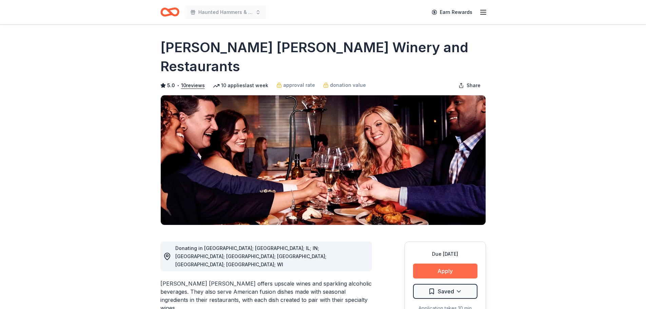
click at [448, 264] on button "Apply" at bounding box center [445, 271] width 64 height 15
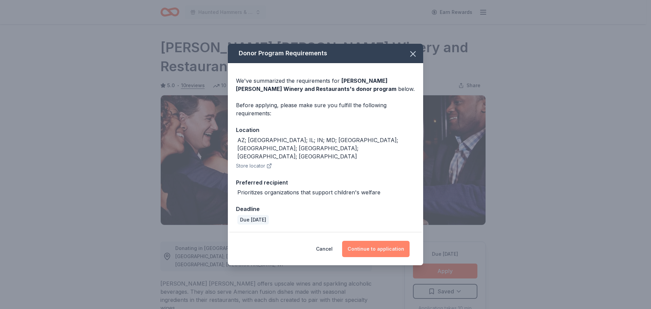
click at [374, 243] on button "Continue to application" at bounding box center [375, 249] width 67 height 16
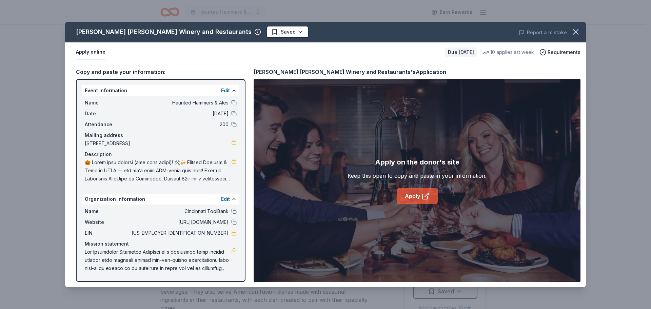
click at [413, 197] on link "Apply" at bounding box center [417, 196] width 41 height 16
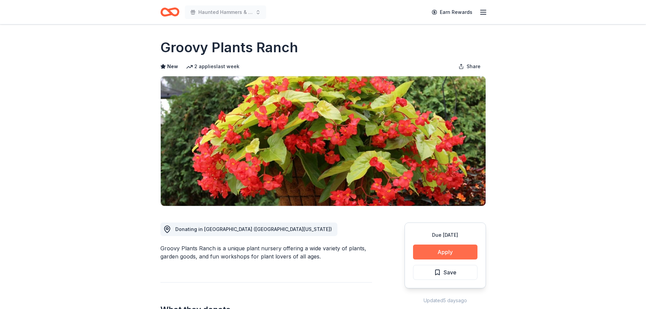
click at [435, 250] on button "Apply" at bounding box center [445, 252] width 64 height 15
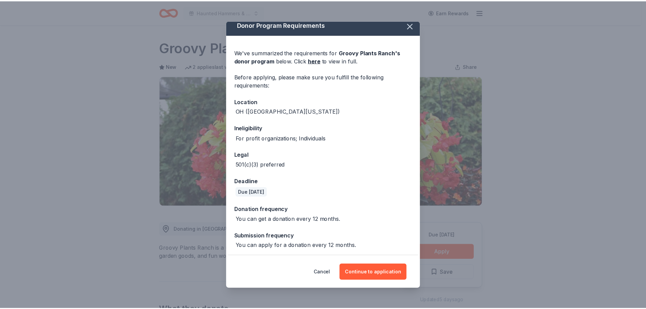
scroll to position [7, 0]
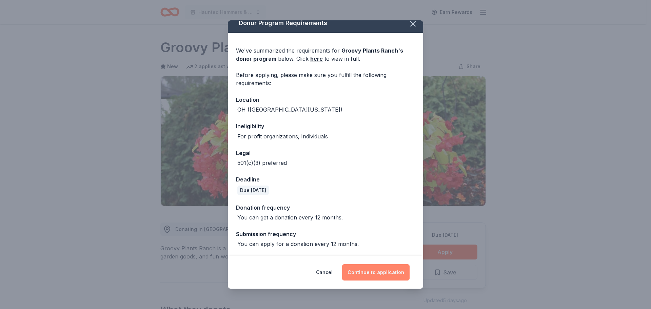
click at [381, 272] on button "Continue to application" at bounding box center [375, 272] width 67 height 16
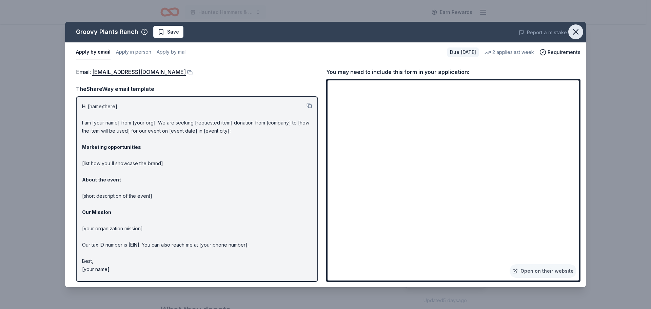
drag, startPoint x: 576, startPoint y: 28, endPoint x: 571, endPoint y: 28, distance: 5.4
click at [576, 28] on icon "button" at bounding box center [575, 31] width 9 height 9
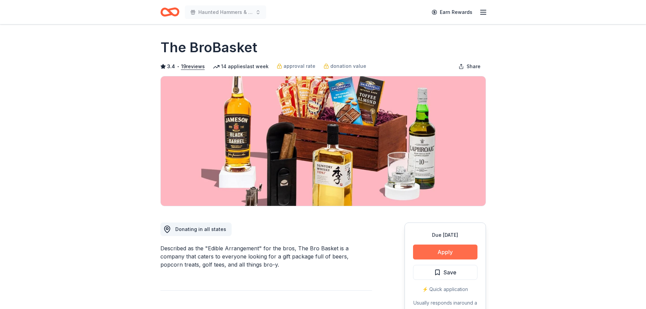
click at [438, 252] on button "Apply" at bounding box center [445, 252] width 64 height 15
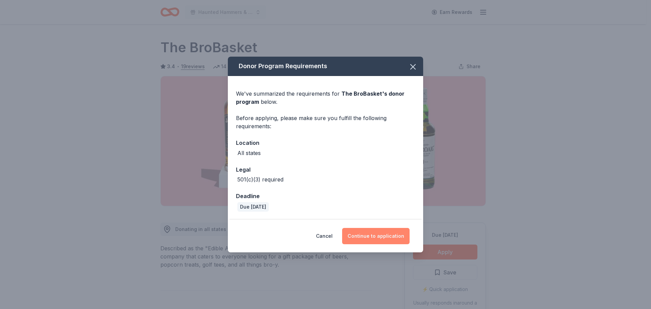
click at [371, 233] on button "Continue to application" at bounding box center [375, 236] width 67 height 16
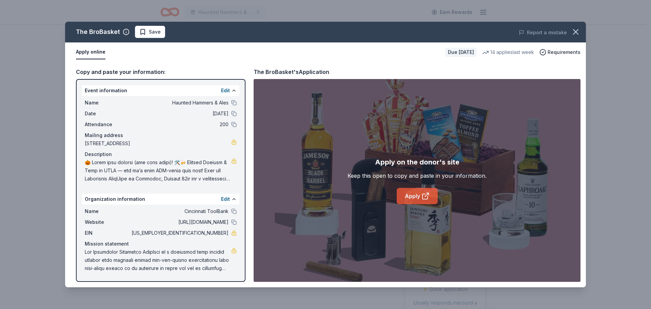
click at [411, 197] on link "Apply" at bounding box center [417, 196] width 41 height 16
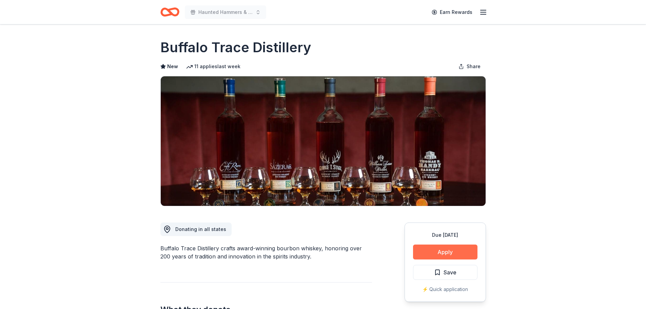
click at [455, 252] on button "Apply" at bounding box center [445, 252] width 64 height 15
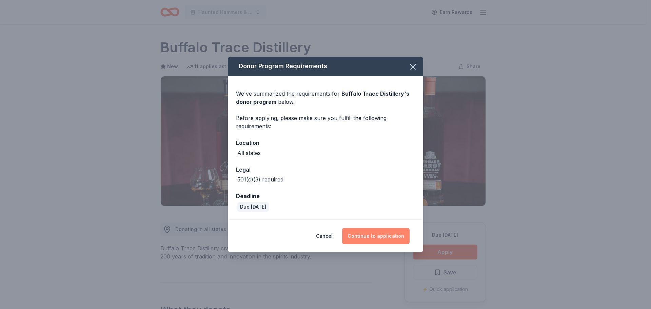
click at [377, 237] on button "Continue to application" at bounding box center [375, 236] width 67 height 16
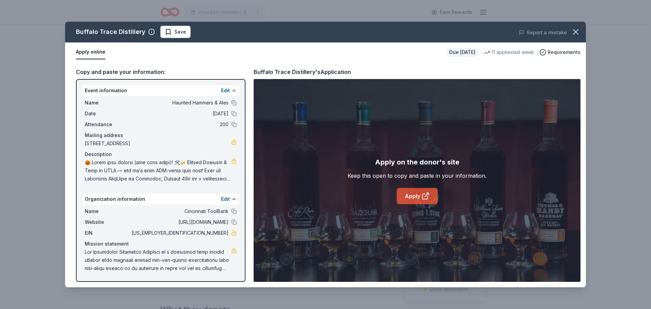
click at [420, 199] on link "Apply" at bounding box center [417, 196] width 41 height 16
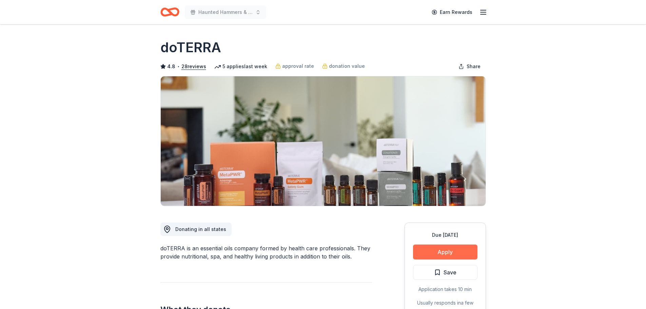
click at [429, 249] on button "Apply" at bounding box center [445, 252] width 64 height 15
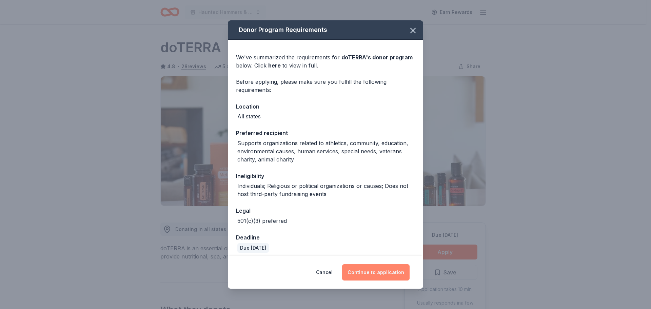
click at [386, 273] on button "Continue to application" at bounding box center [375, 272] width 67 height 16
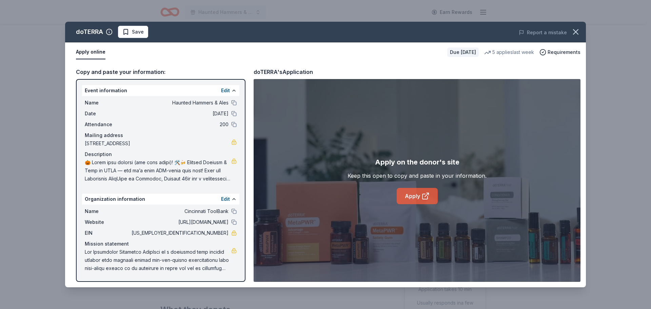
click at [418, 195] on link "Apply" at bounding box center [417, 196] width 41 height 16
drag, startPoint x: 575, startPoint y: 34, endPoint x: 512, endPoint y: 17, distance: 64.3
click at [557, 30] on div "doTERRA Save Report a mistake Apply online Due in 18 days 5 applies last week R…" at bounding box center [325, 155] width 521 height 266
drag, startPoint x: 577, startPoint y: 32, endPoint x: 562, endPoint y: 27, distance: 15.9
click at [577, 32] on icon "button" at bounding box center [575, 31] width 9 height 9
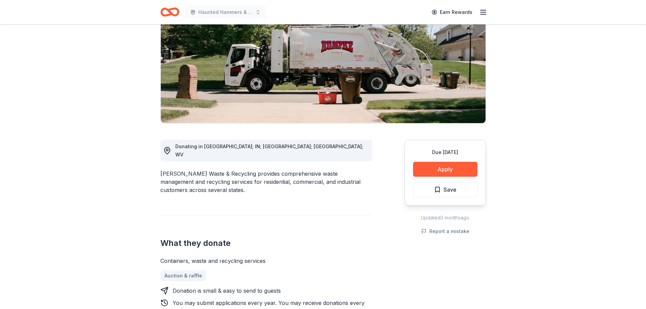
scroll to position [136, 0]
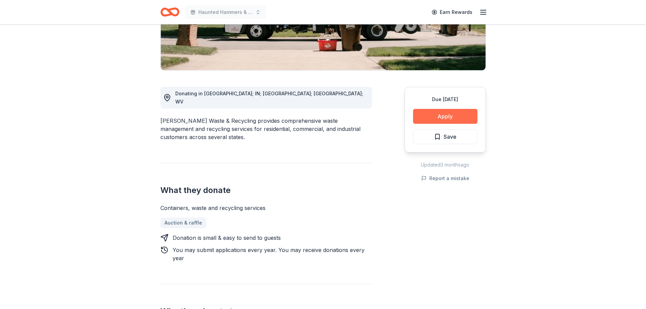
click at [455, 114] on button "Apply" at bounding box center [445, 116] width 64 height 15
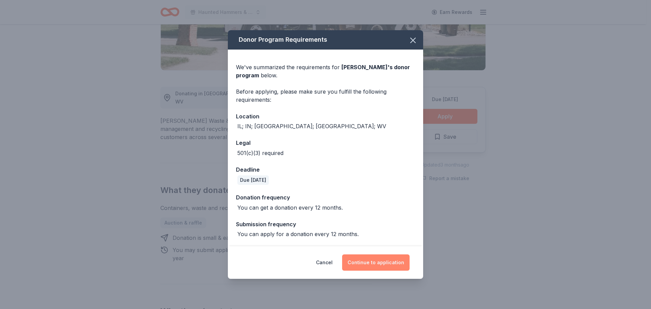
click at [385, 262] on button "Continue to application" at bounding box center [375, 262] width 67 height 16
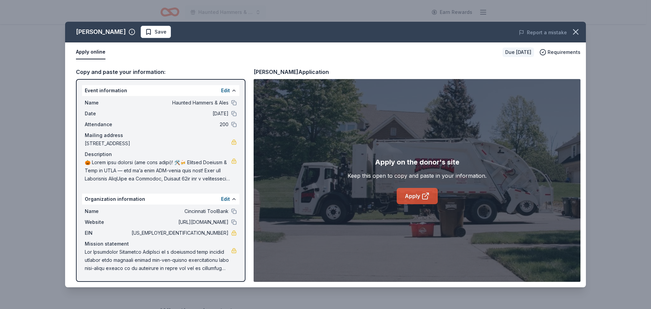
click at [417, 194] on link "Apply" at bounding box center [417, 196] width 41 height 16
click at [577, 32] on icon "button" at bounding box center [575, 31] width 9 height 9
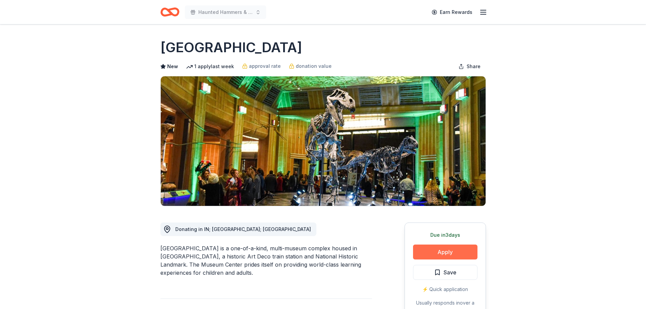
click at [454, 252] on button "Apply" at bounding box center [445, 252] width 64 height 15
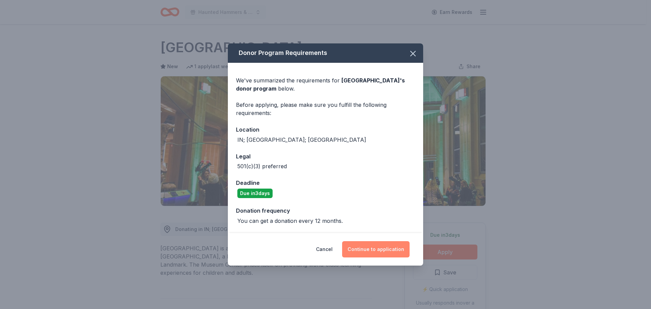
click at [379, 249] on button "Continue to application" at bounding box center [375, 249] width 67 height 16
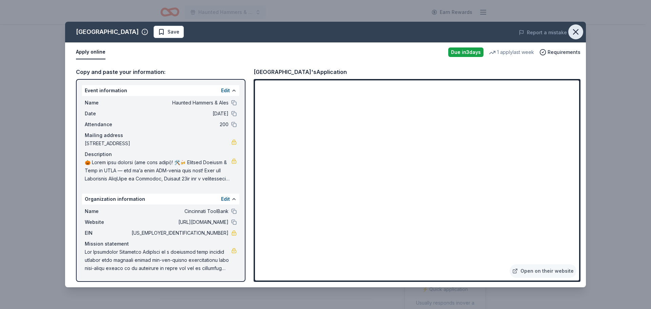
click at [579, 36] on icon "button" at bounding box center [575, 31] width 9 height 9
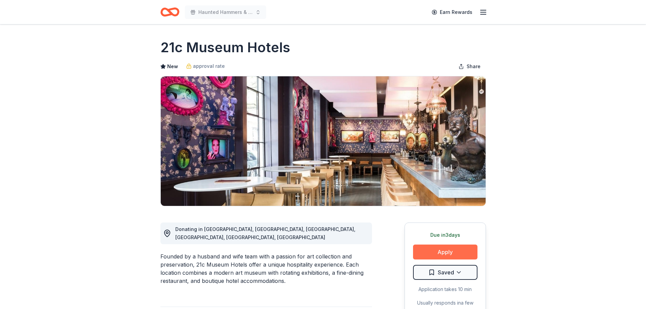
click at [448, 252] on button "Apply" at bounding box center [445, 252] width 64 height 15
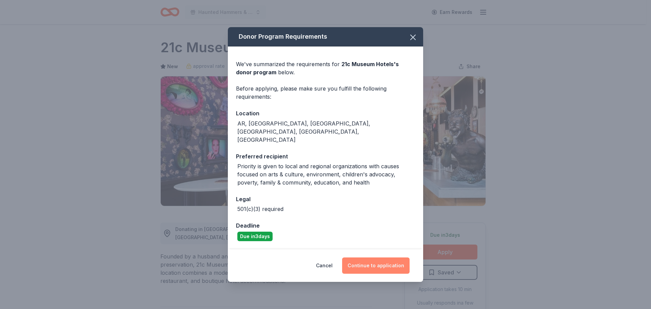
click at [378, 258] on button "Continue to application" at bounding box center [375, 265] width 67 height 16
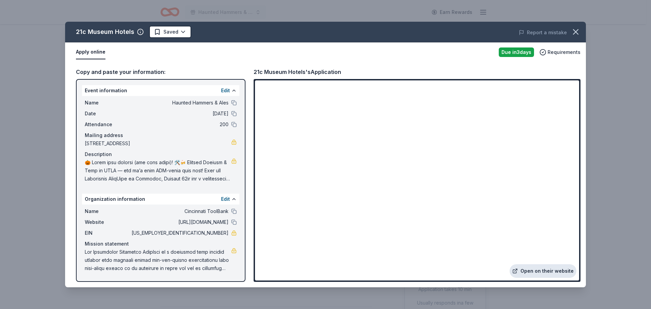
click at [537, 268] on link "Open on their website" at bounding box center [543, 271] width 67 height 14
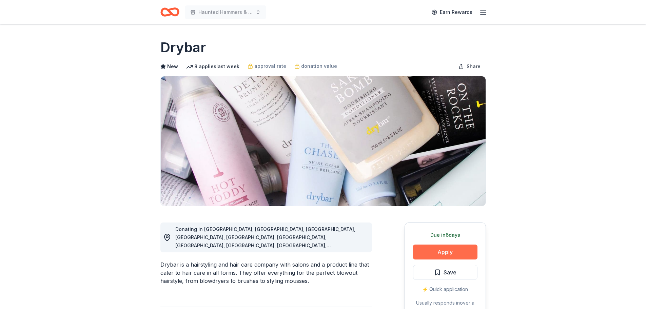
click at [454, 252] on button "Apply" at bounding box center [445, 252] width 64 height 15
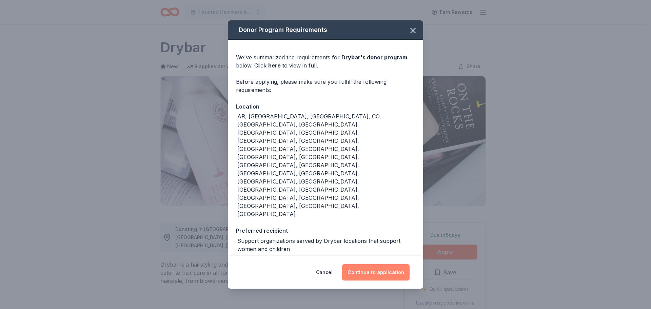
click at [370, 264] on button "Continue to application" at bounding box center [375, 272] width 67 height 16
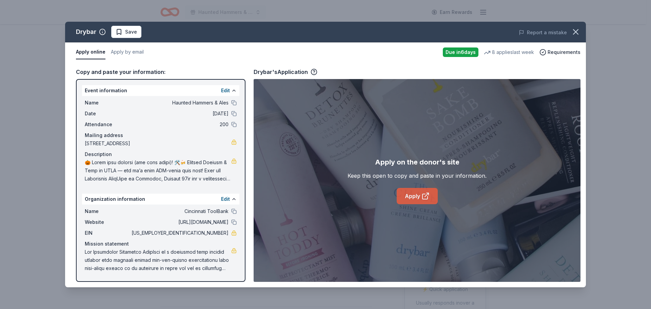
click at [422, 193] on icon at bounding box center [426, 196] width 8 height 8
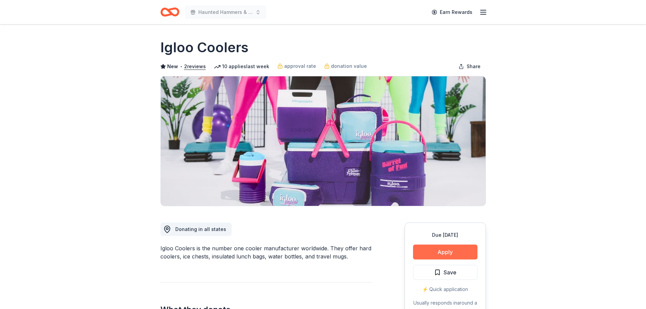
click at [445, 250] on button "Apply" at bounding box center [445, 252] width 64 height 15
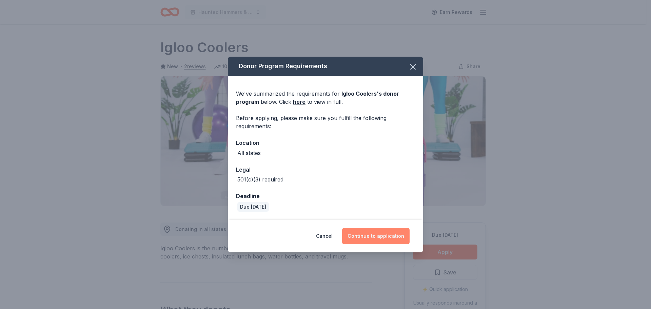
click at [384, 235] on button "Continue to application" at bounding box center [375, 236] width 67 height 16
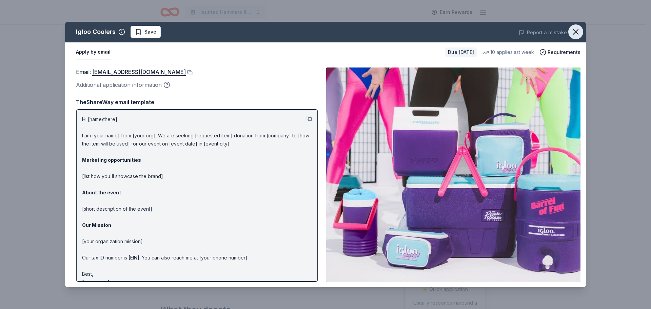
click at [573, 30] on icon "button" at bounding box center [575, 31] width 9 height 9
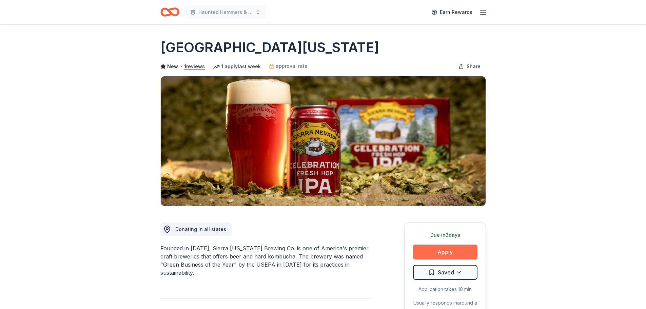
click at [435, 249] on button "Apply" at bounding box center [445, 252] width 64 height 15
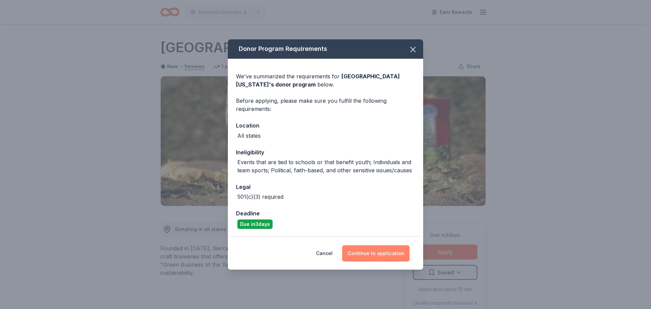
click at [381, 256] on button "Continue to application" at bounding box center [375, 253] width 67 height 16
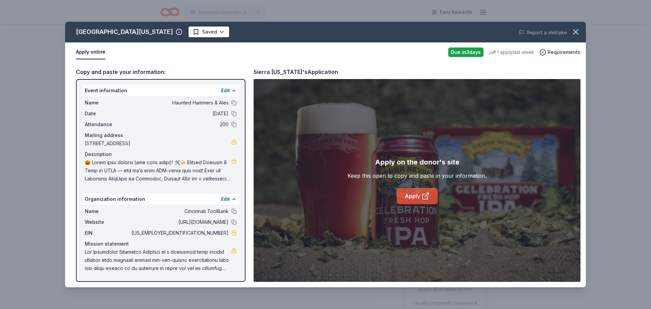
click at [406, 196] on link "Apply" at bounding box center [417, 196] width 41 height 16
